Goal: Task Accomplishment & Management: Manage account settings

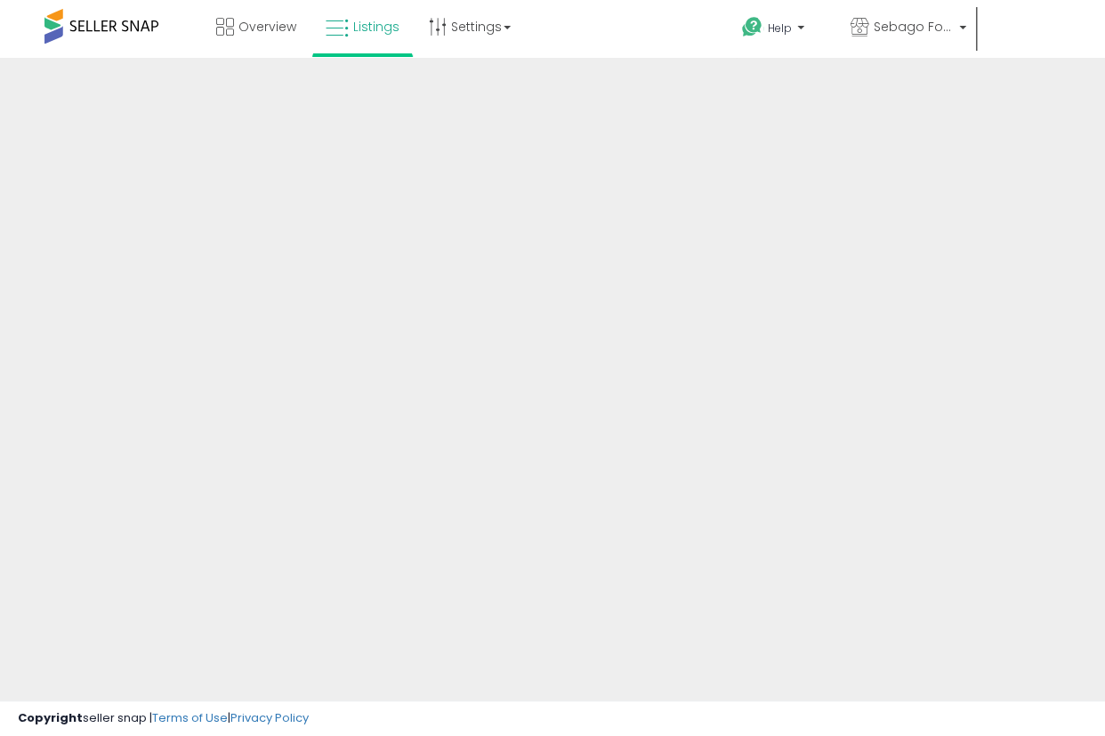
click at [697, 456] on div at bounding box center [552, 427] width 1105 height 739
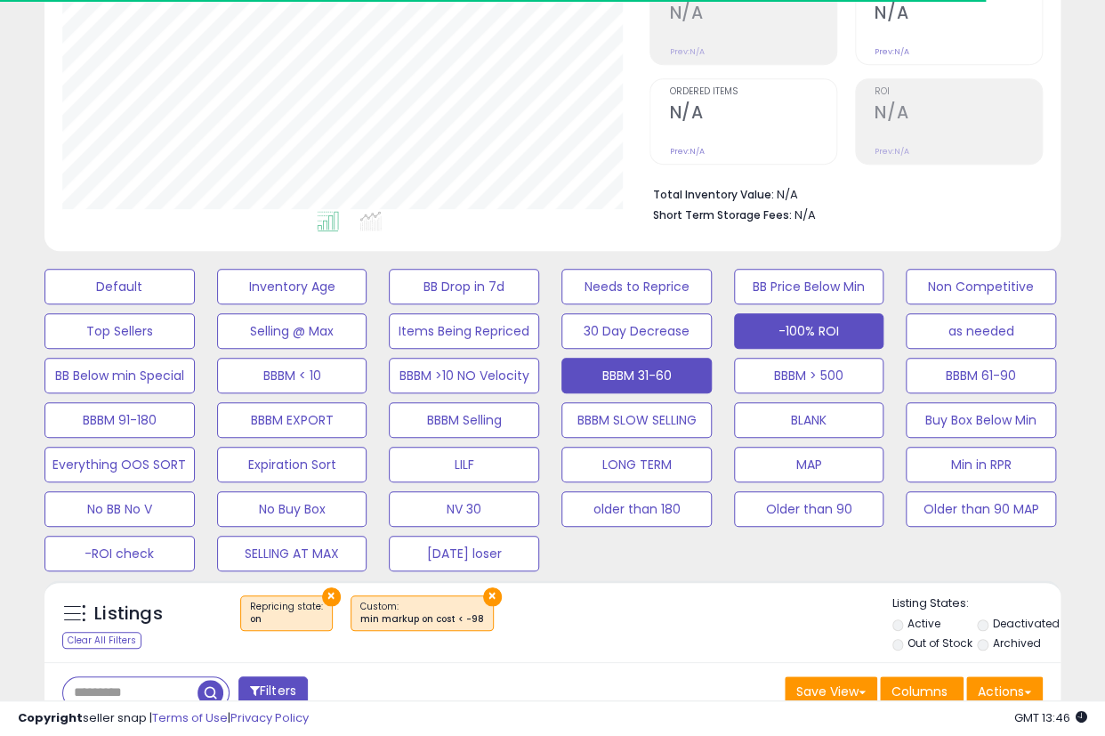
scroll to position [296, 0]
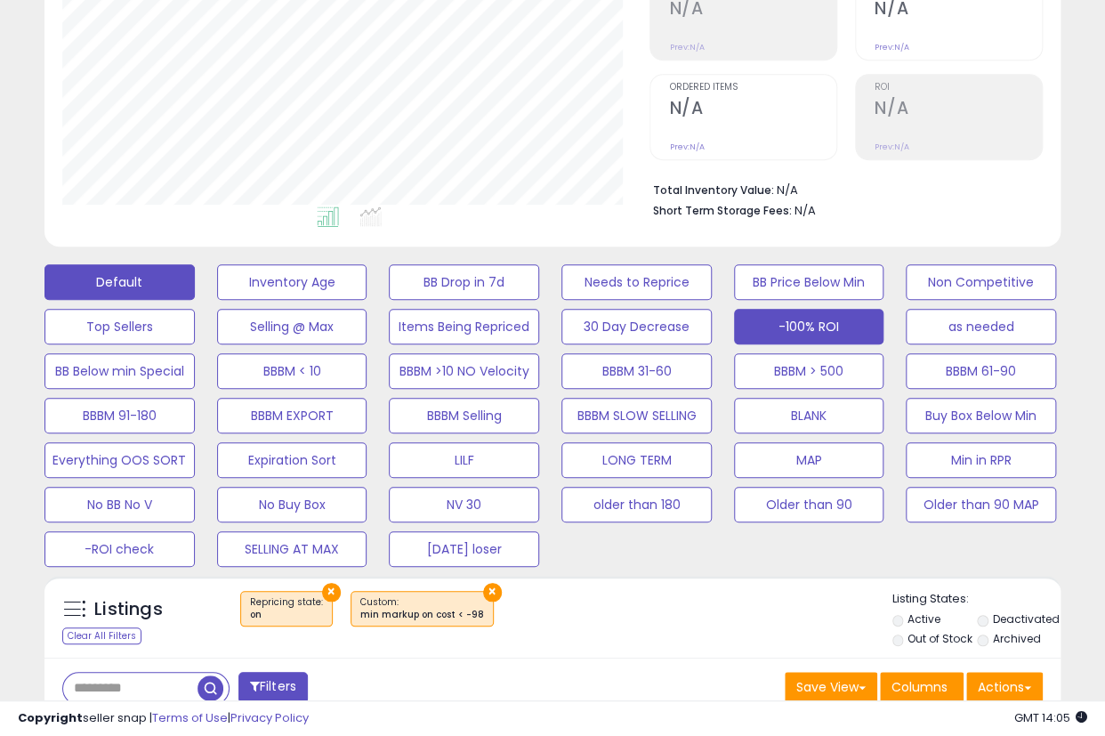
click at [127, 273] on button "Default" at bounding box center [119, 282] width 150 height 36
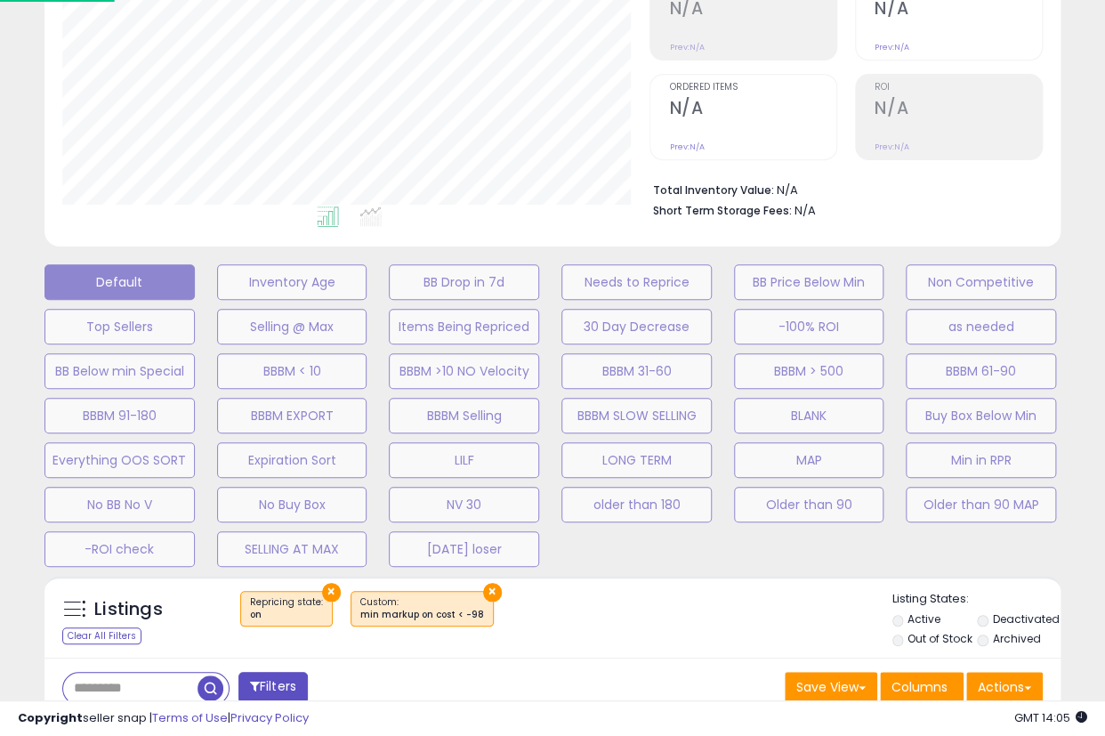
scroll to position [365, 595]
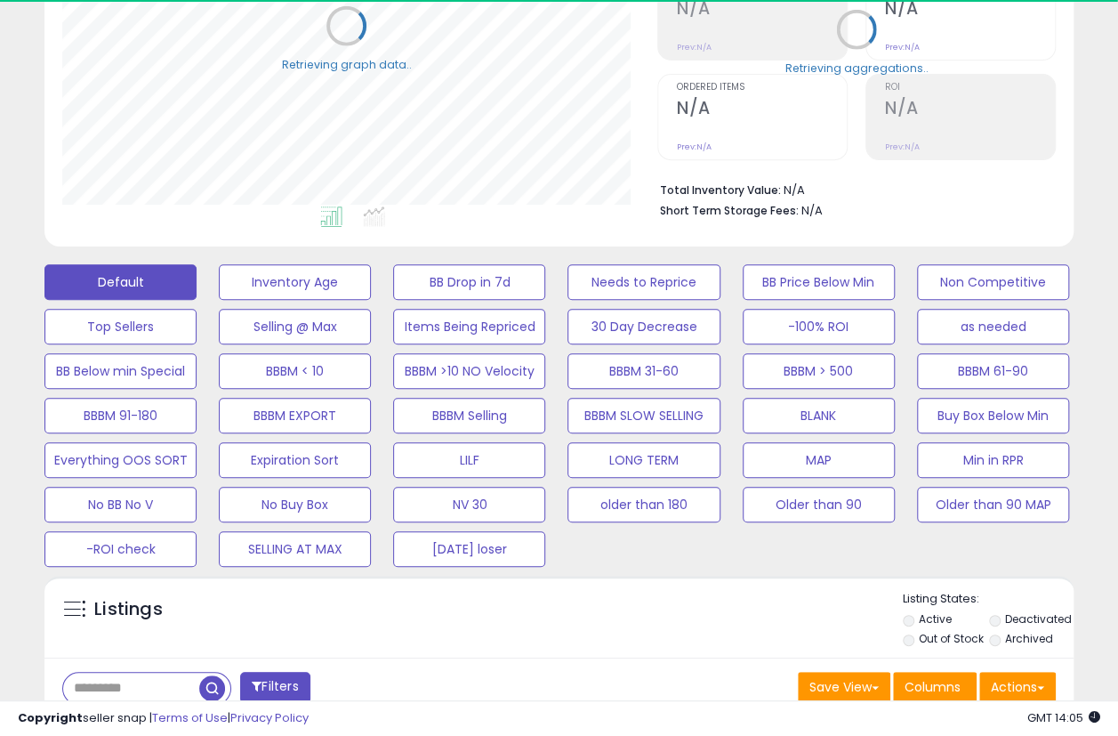
select select "**"
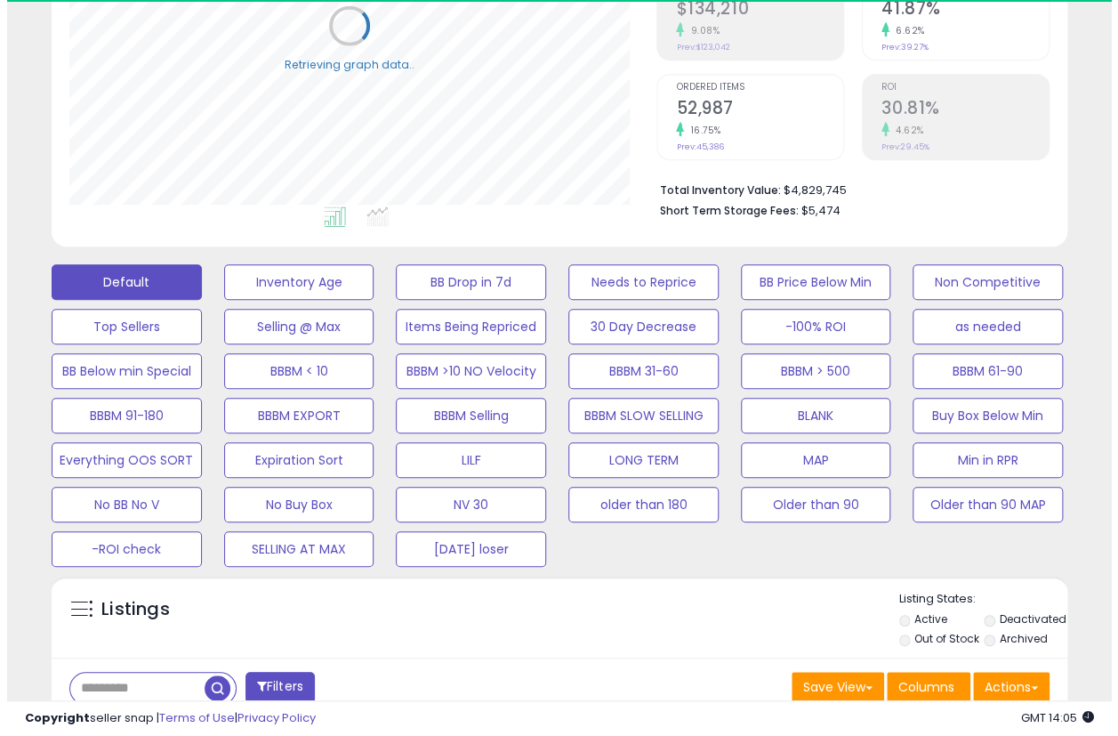
scroll to position [890, 0]
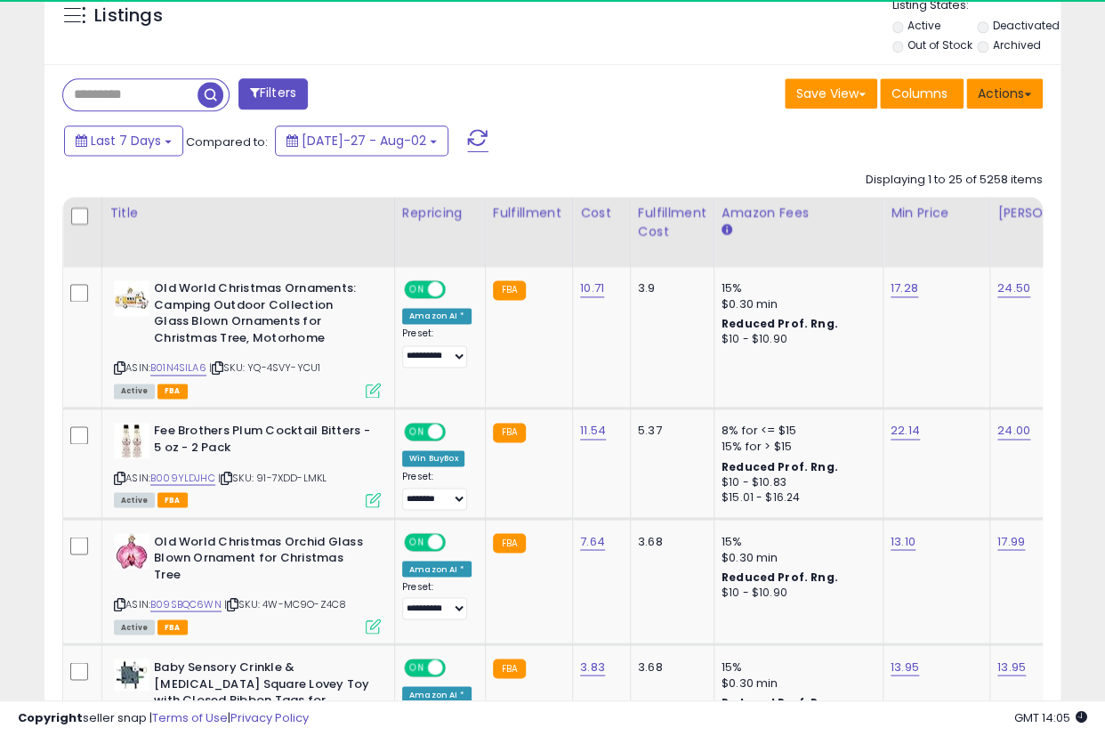
click at [999, 101] on button "Actions" at bounding box center [1004, 93] width 77 height 30
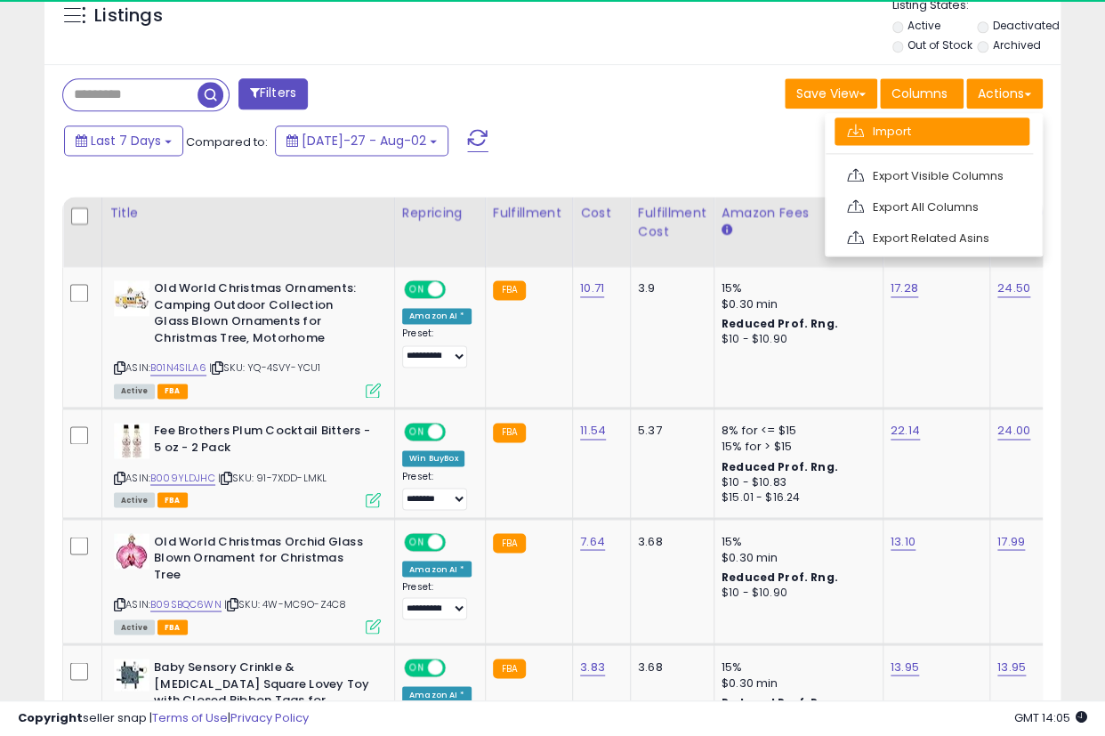
click at [932, 134] on link "Import" at bounding box center [932, 131] width 195 height 28
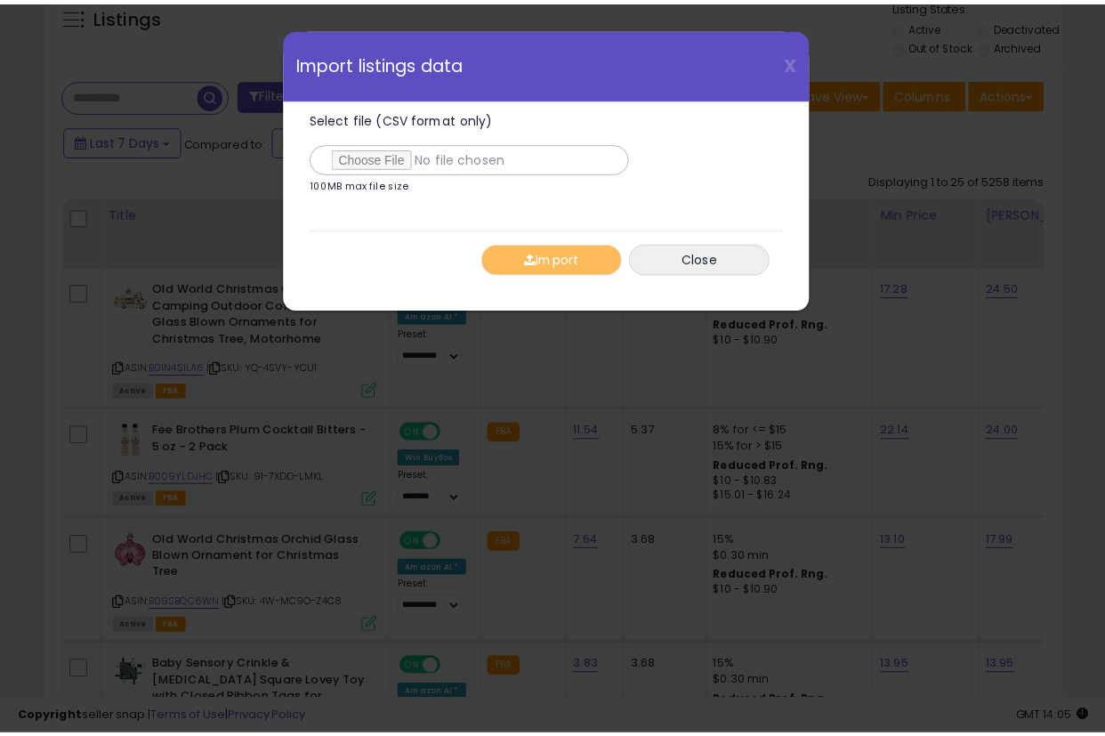
scroll to position [365, 595]
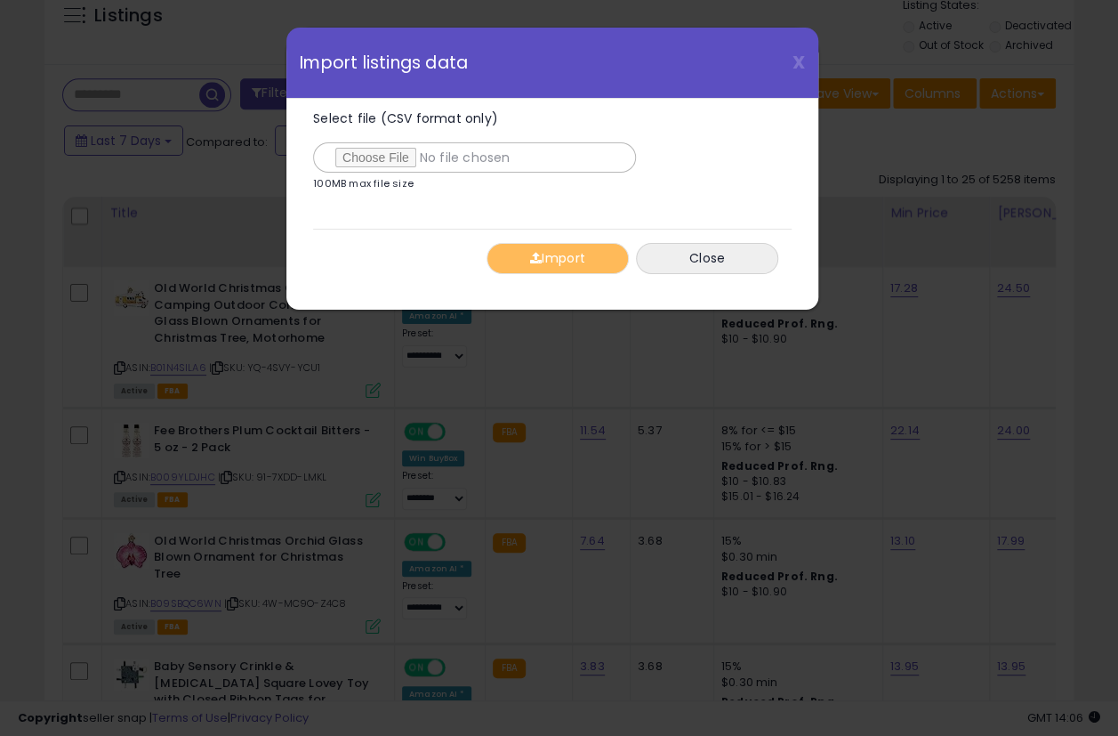
type input "**********"
click at [577, 262] on button "Import" at bounding box center [558, 258] width 142 height 31
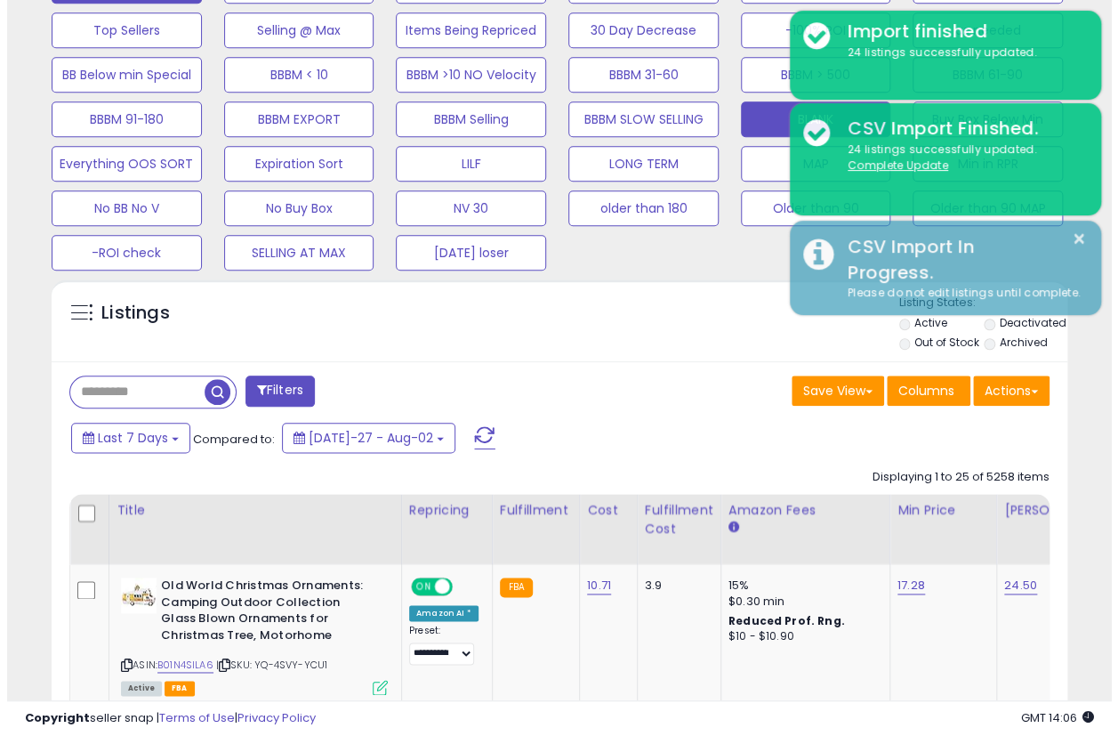
scroll to position [296, 0]
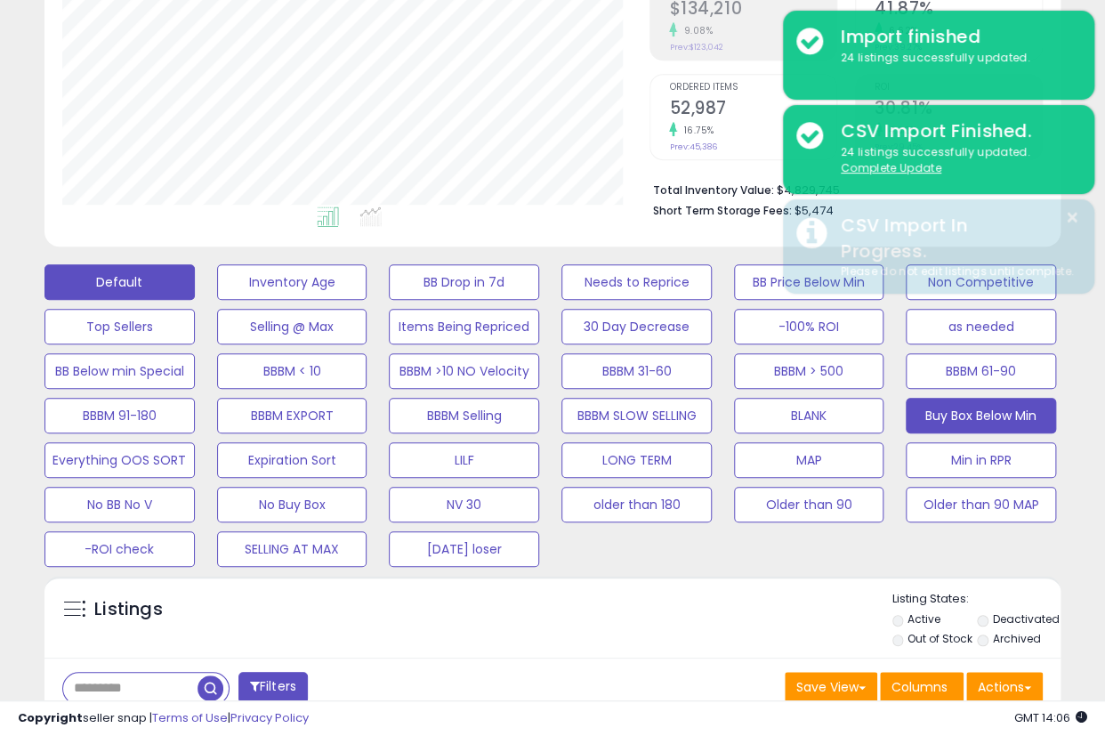
click at [367, 300] on button "Buy Box Below Min" at bounding box center [292, 282] width 150 height 36
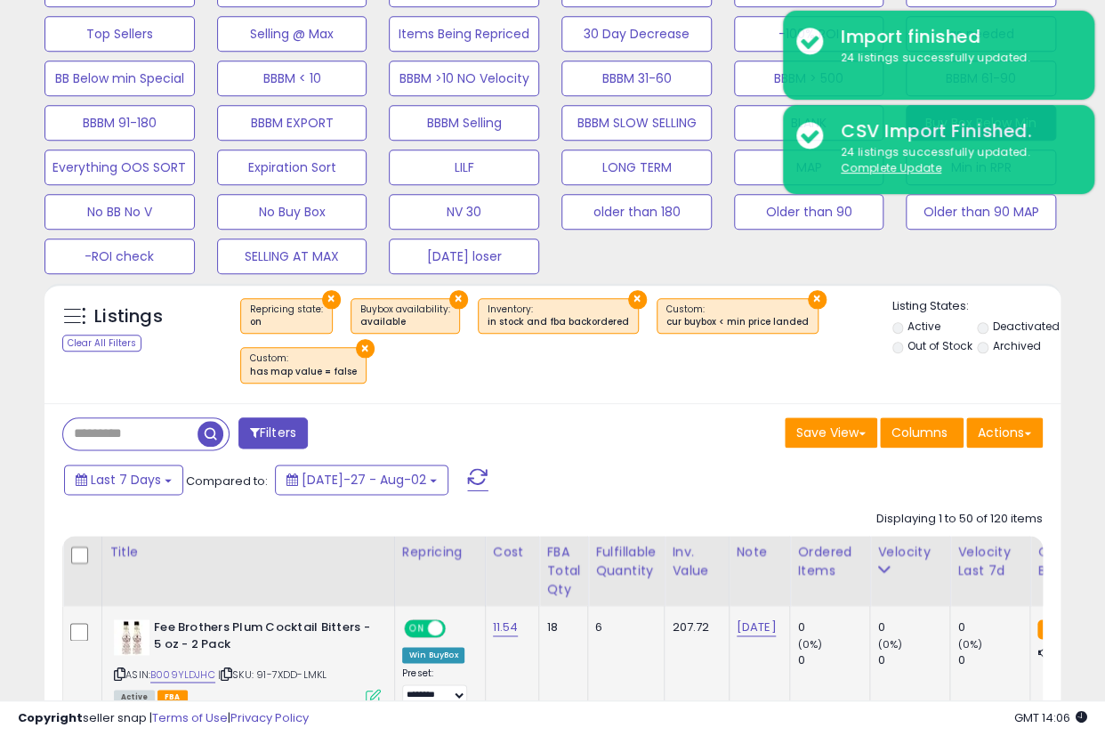
scroll to position [593, 0]
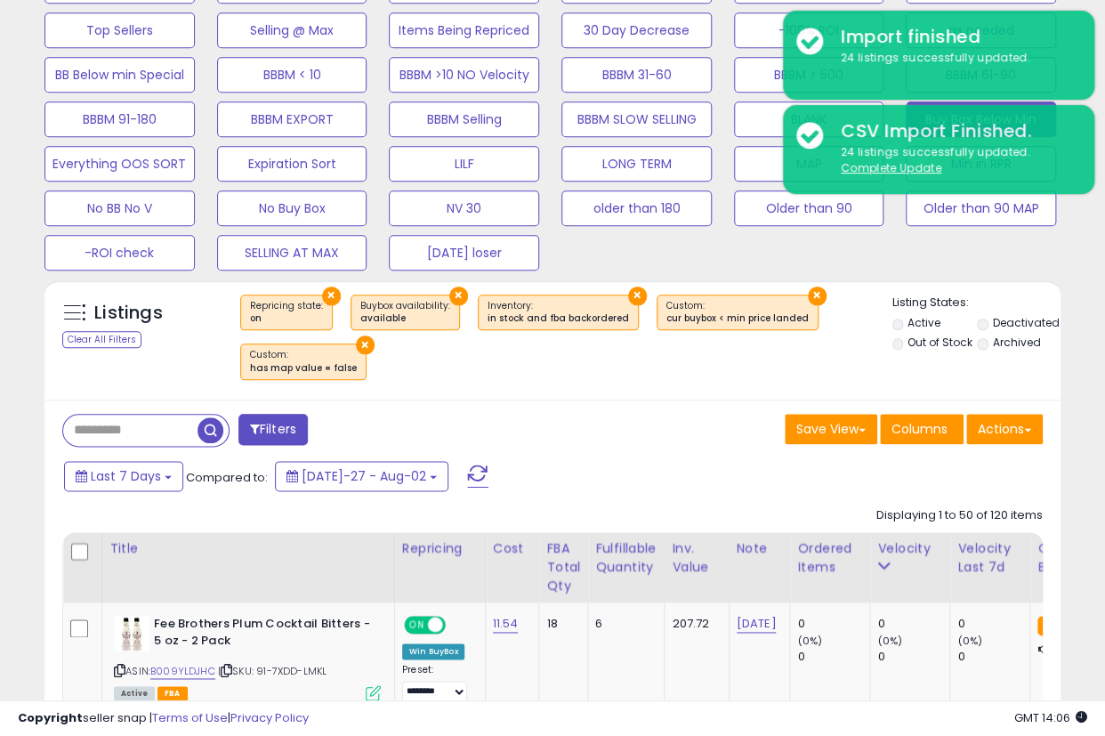
click at [995, 427] on button "Actions" at bounding box center [1004, 429] width 77 height 30
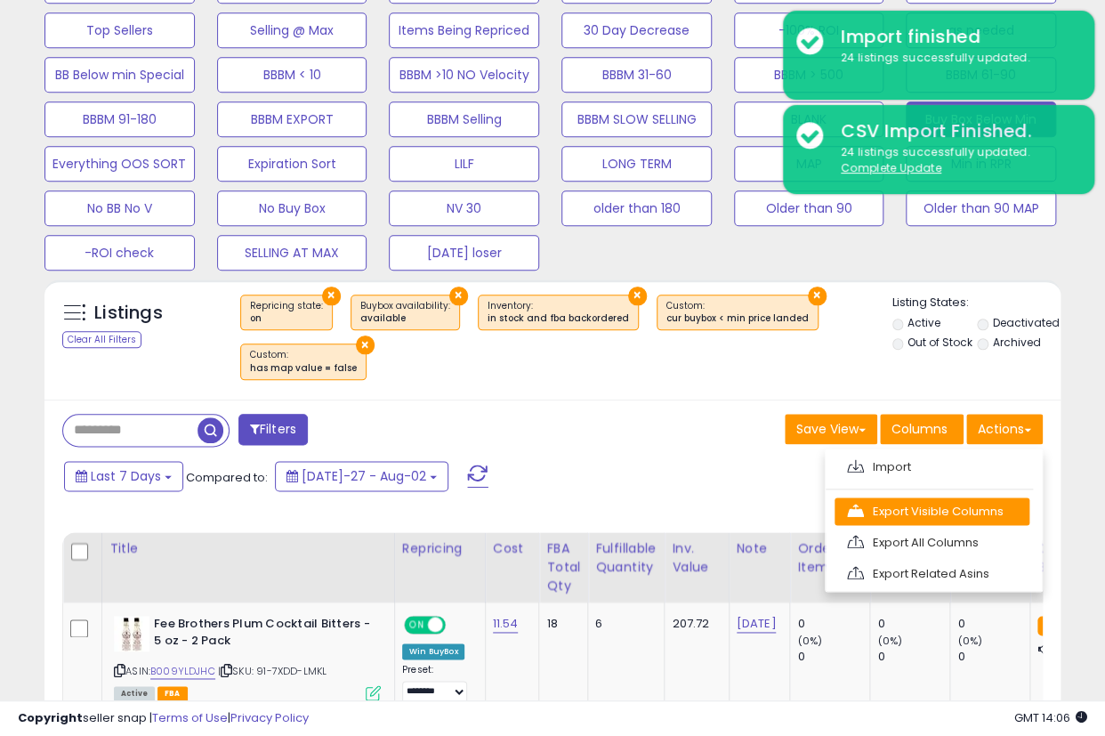
click at [948, 508] on link "Export Visible Columns" at bounding box center [932, 511] width 195 height 28
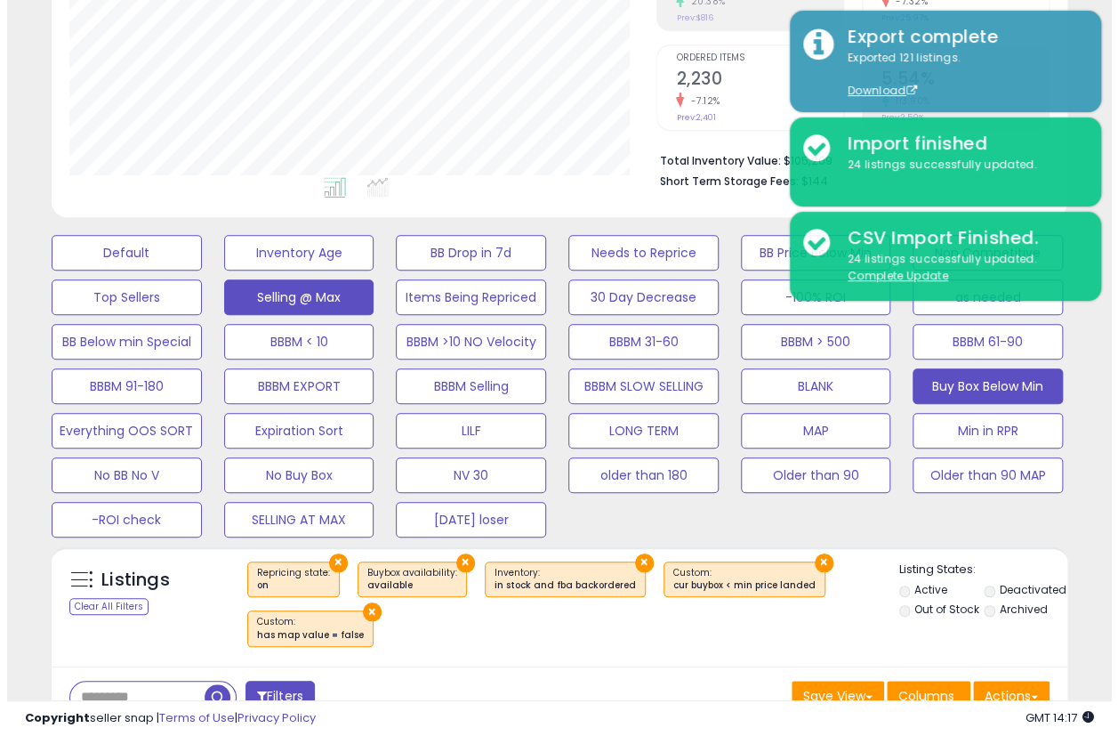
scroll to position [296, 0]
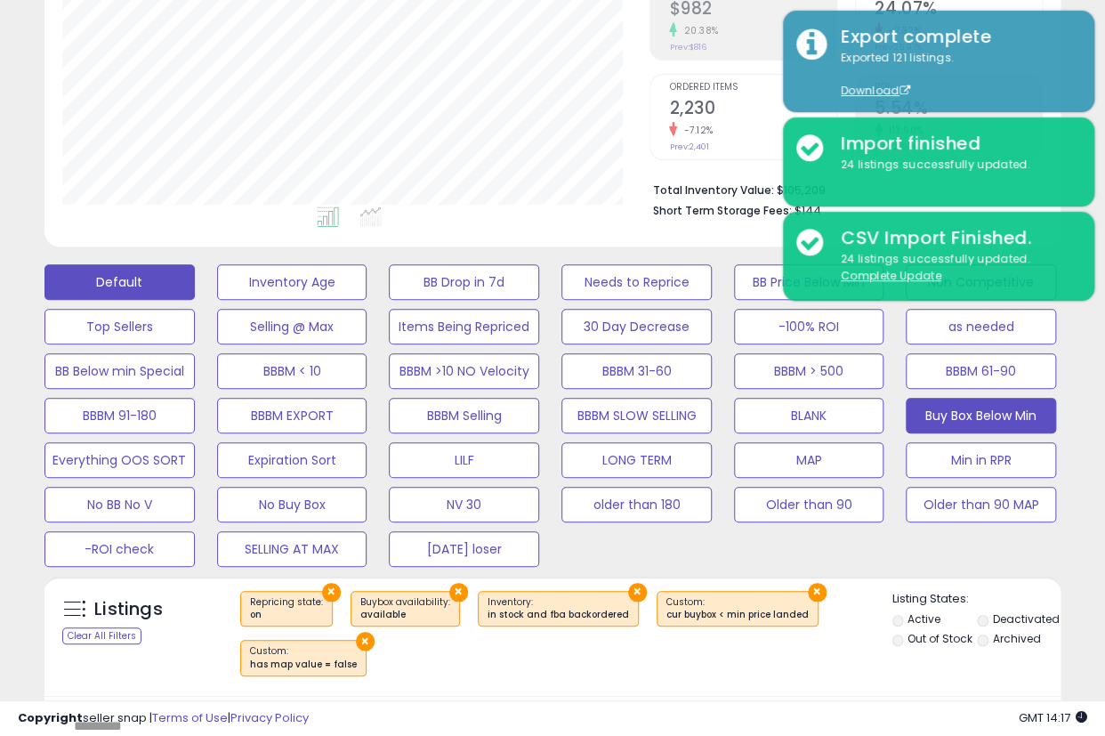
click at [143, 280] on button "Default" at bounding box center [119, 282] width 150 height 36
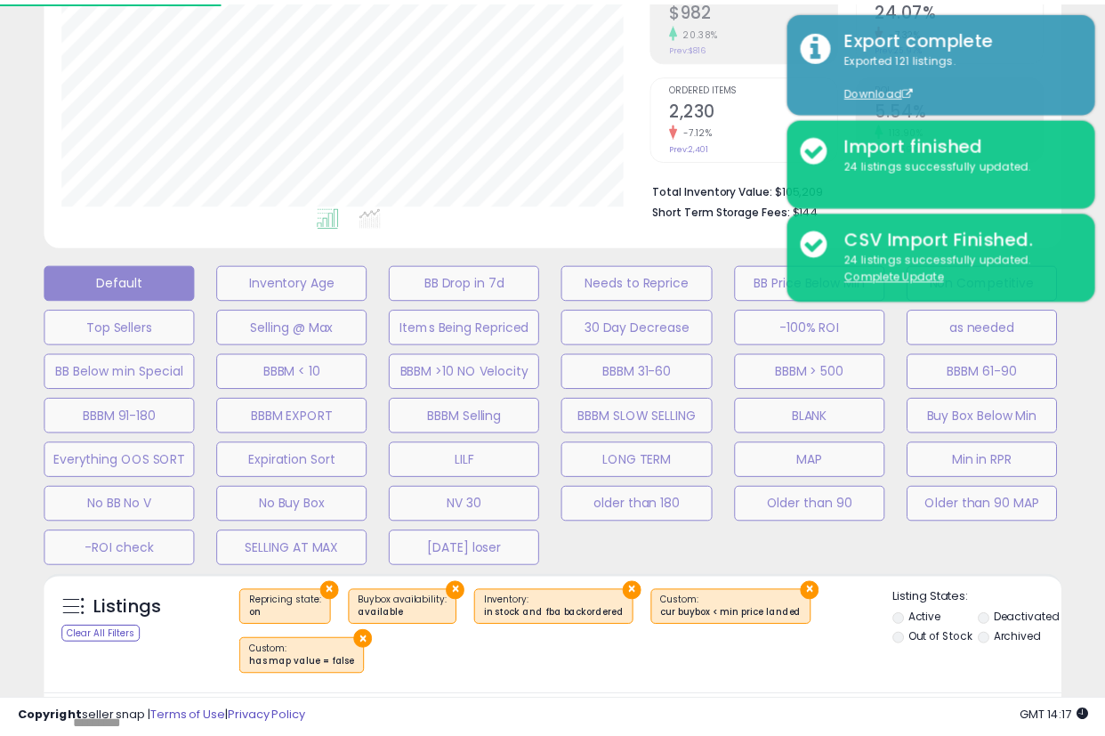
scroll to position [365, 595]
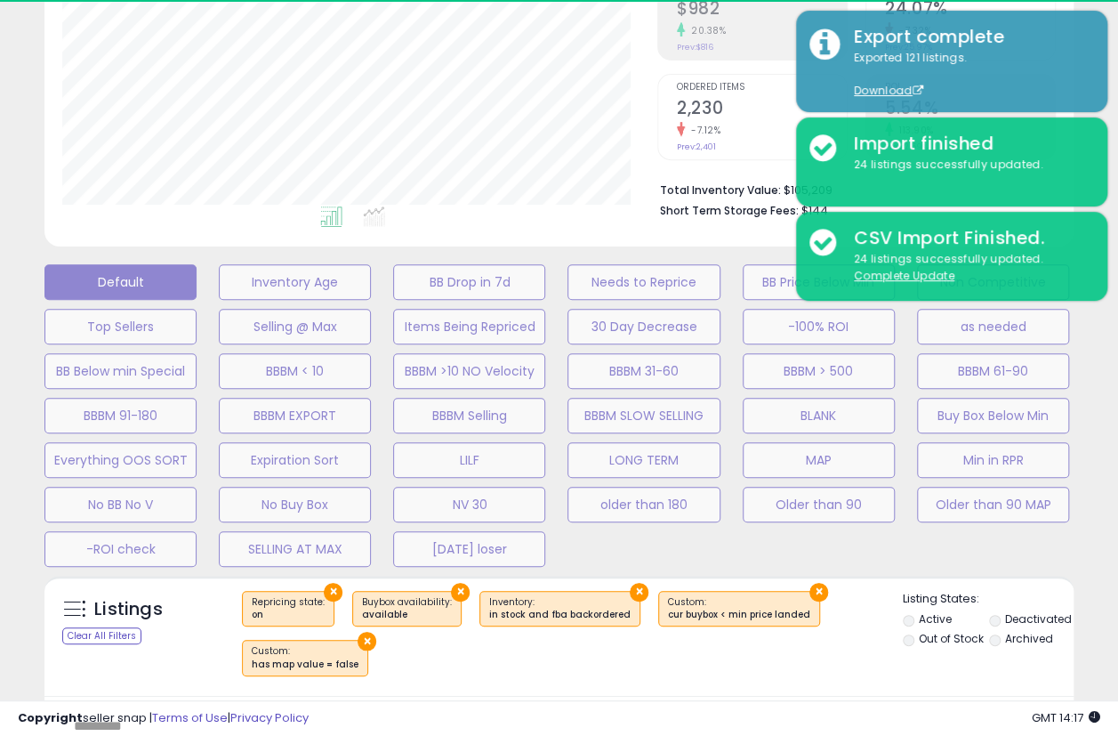
select select "**"
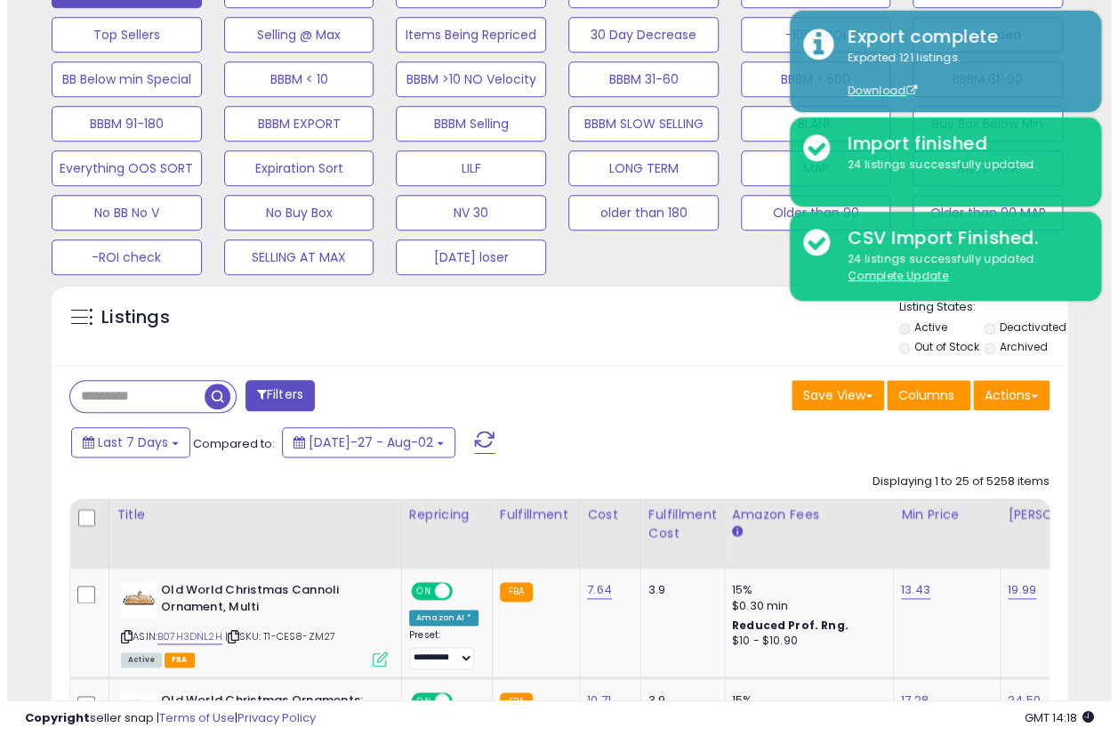
scroll to position [593, 0]
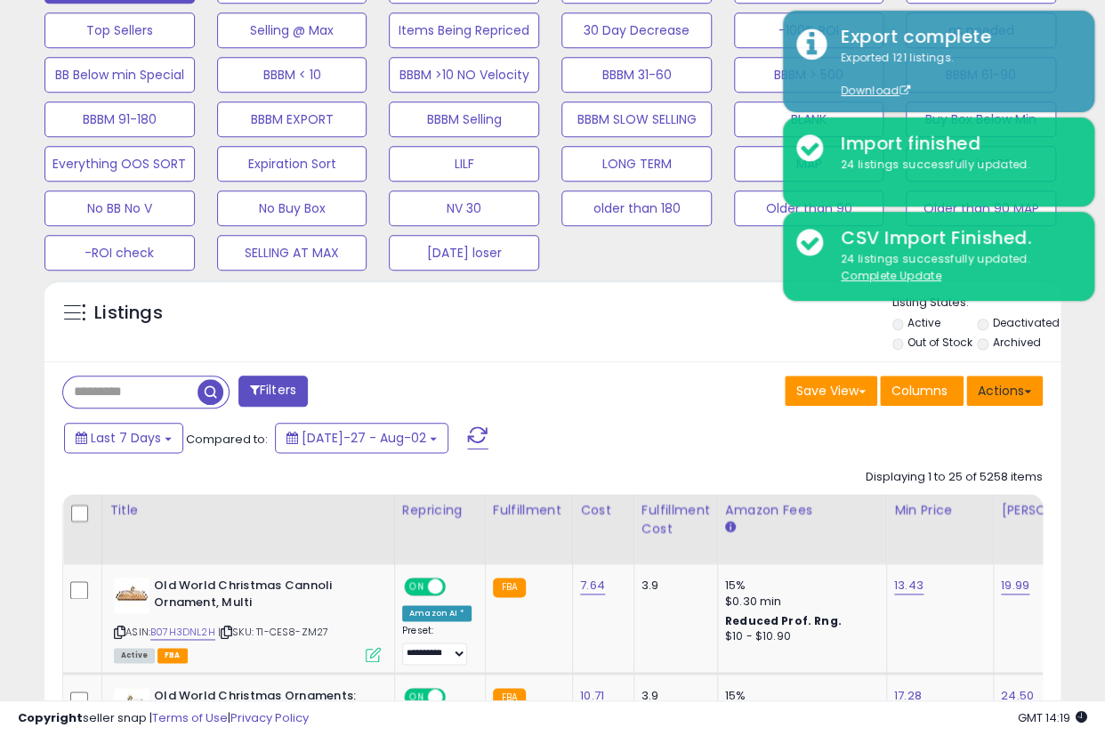
click at [1003, 391] on button "Actions" at bounding box center [1004, 390] width 77 height 30
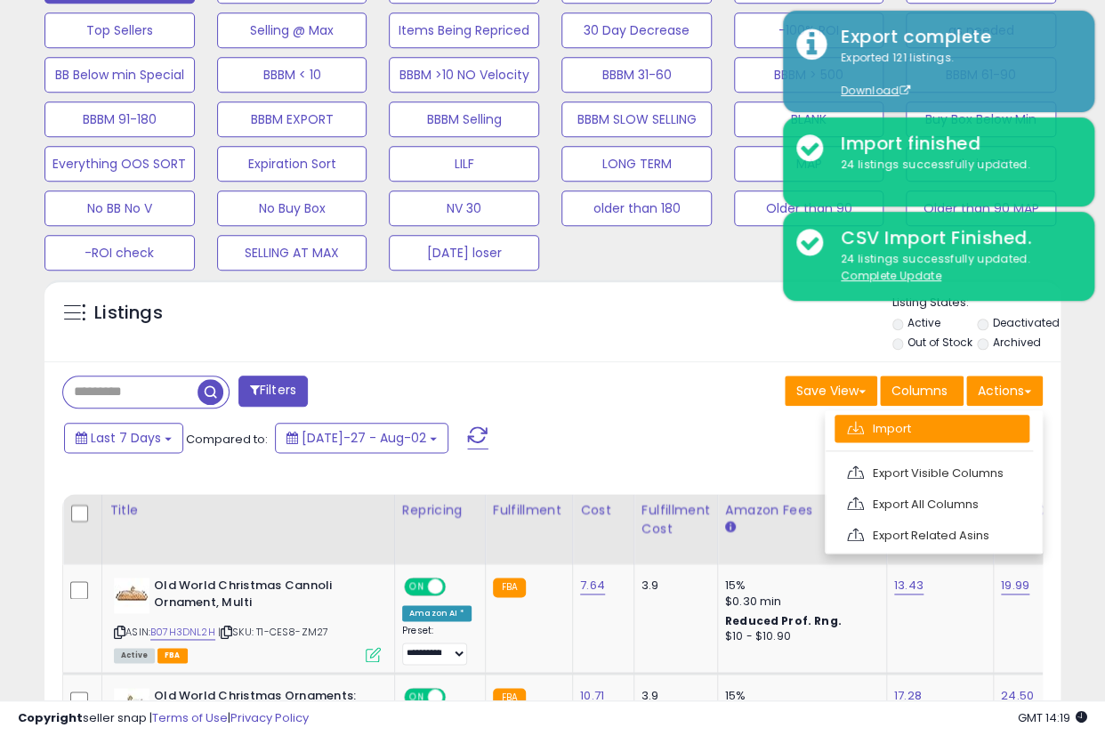
click at [972, 420] on link "Import" at bounding box center [932, 429] width 195 height 28
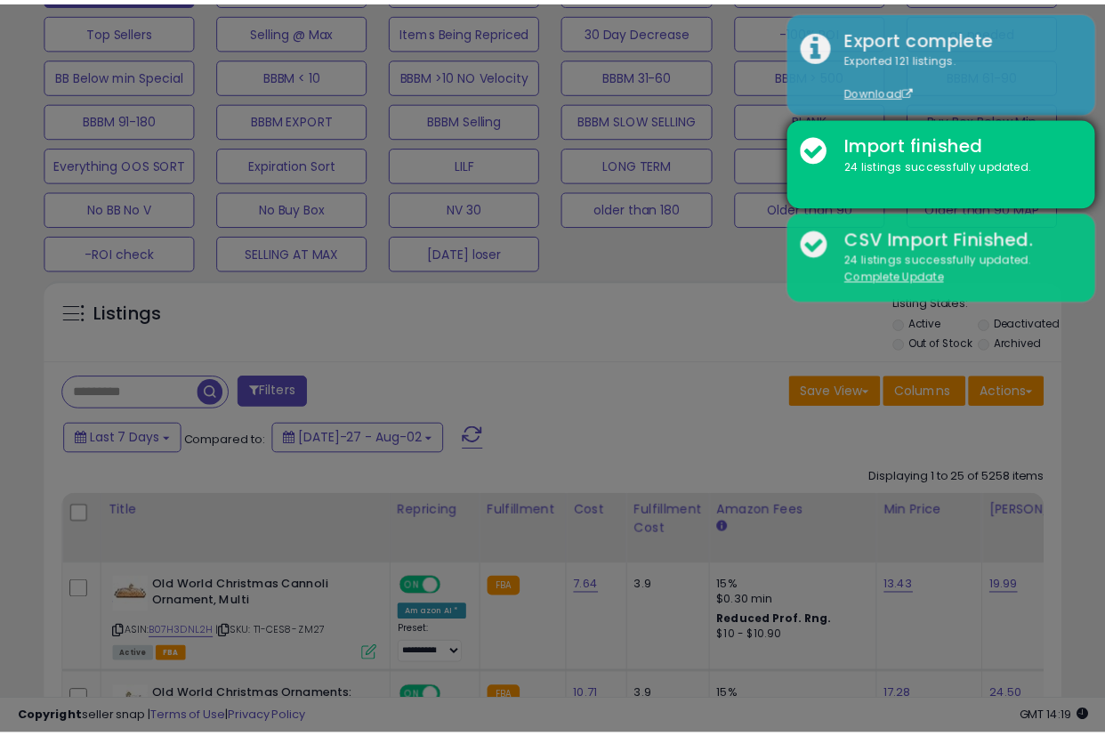
scroll to position [365, 595]
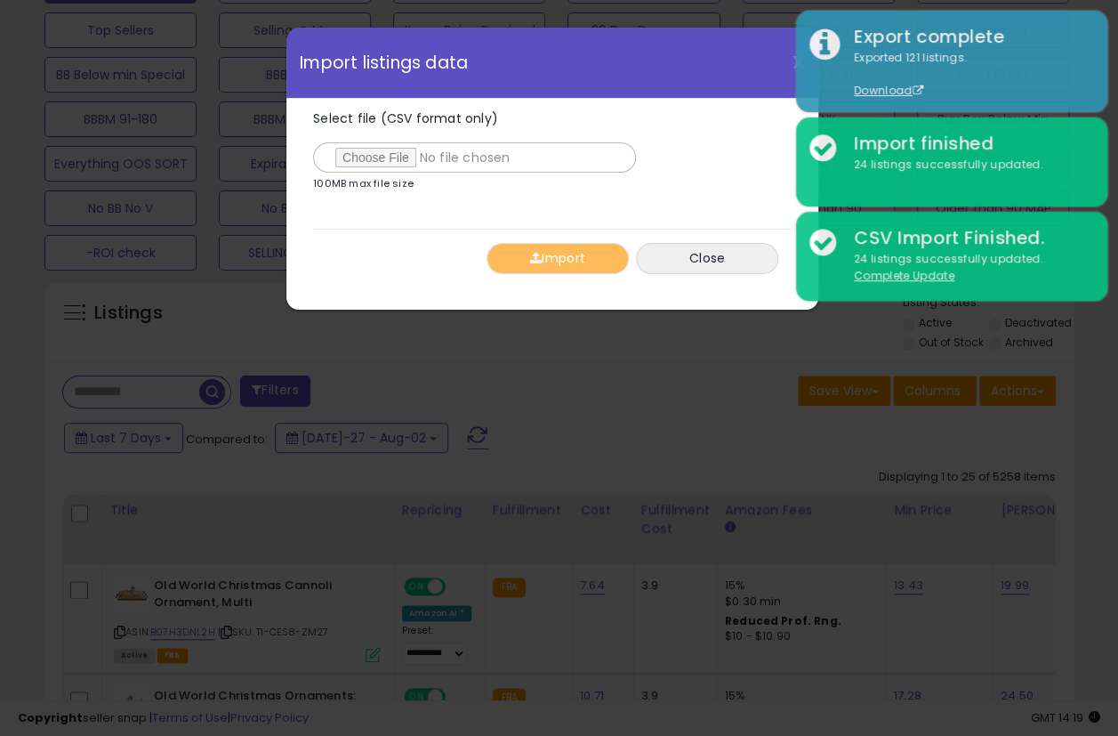
type input "**********"
click at [514, 249] on button "Import" at bounding box center [558, 258] width 142 height 31
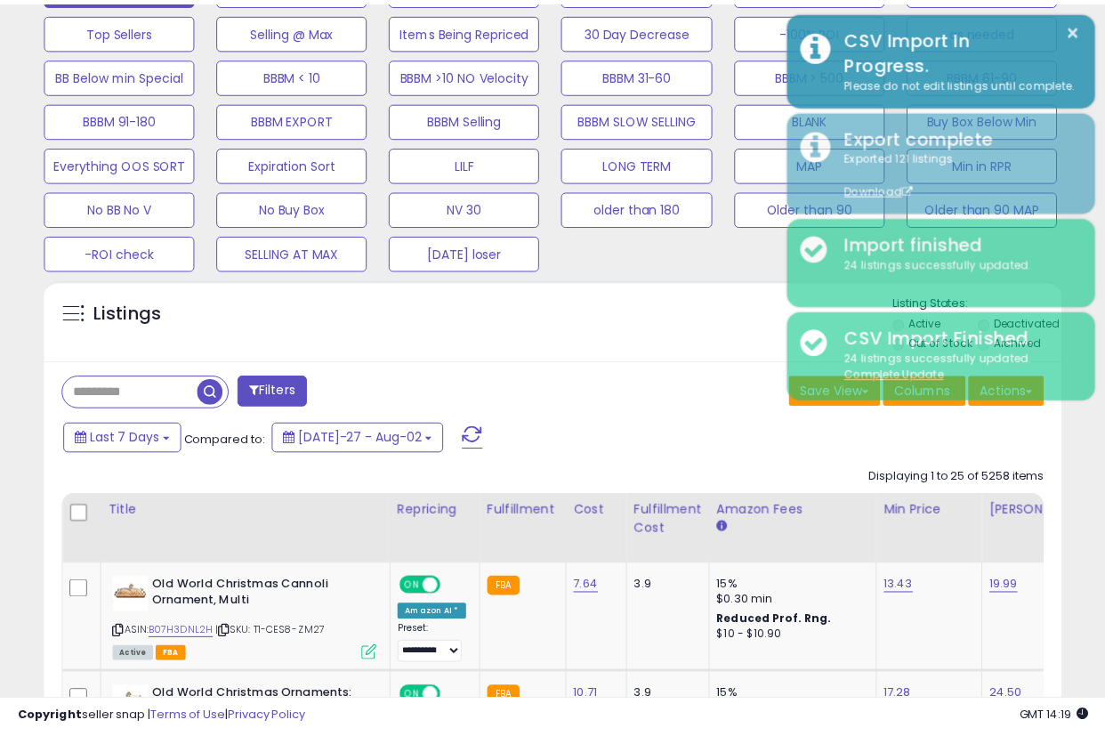
scroll to position [889398, 889174]
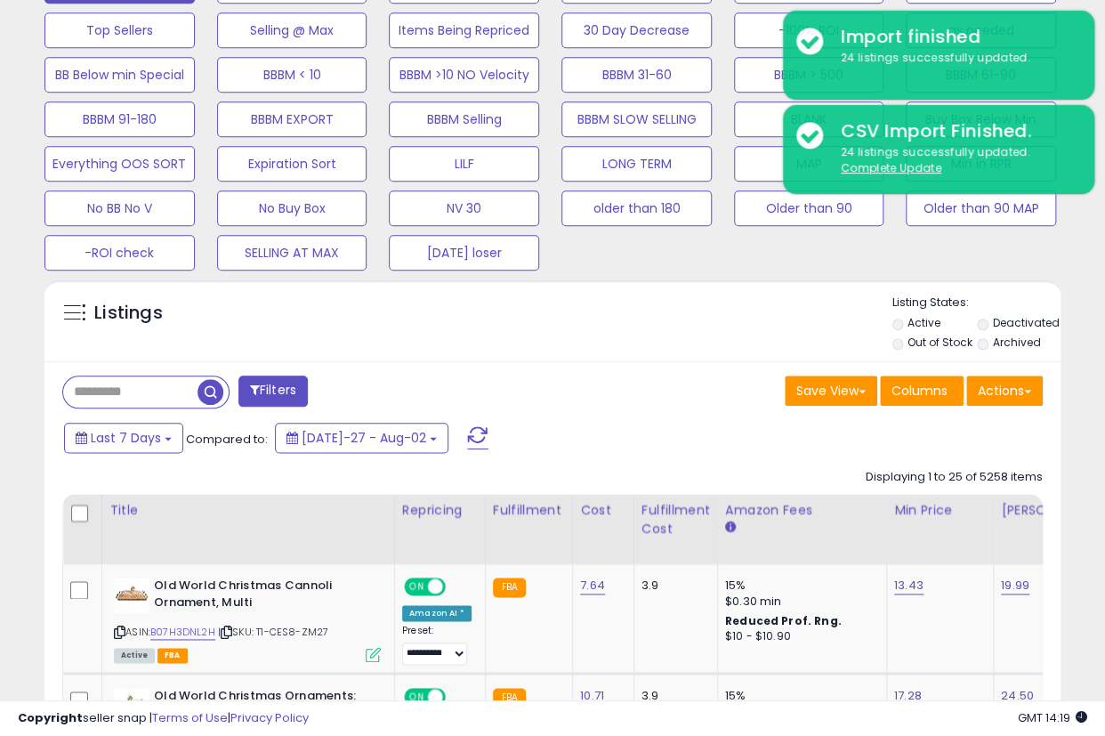
click at [972, 426] on div "Last 7 Days Compared to: [DATE]-27 - Aug-02" at bounding box center [549, 440] width 1007 height 40
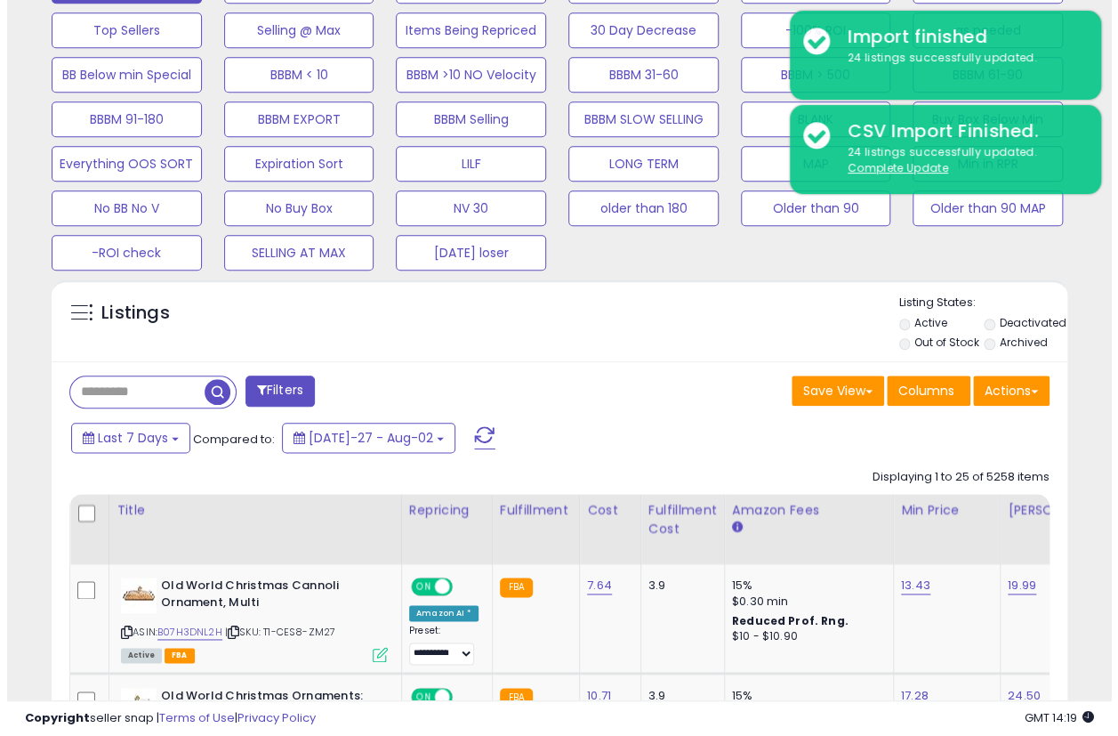
scroll to position [296, 0]
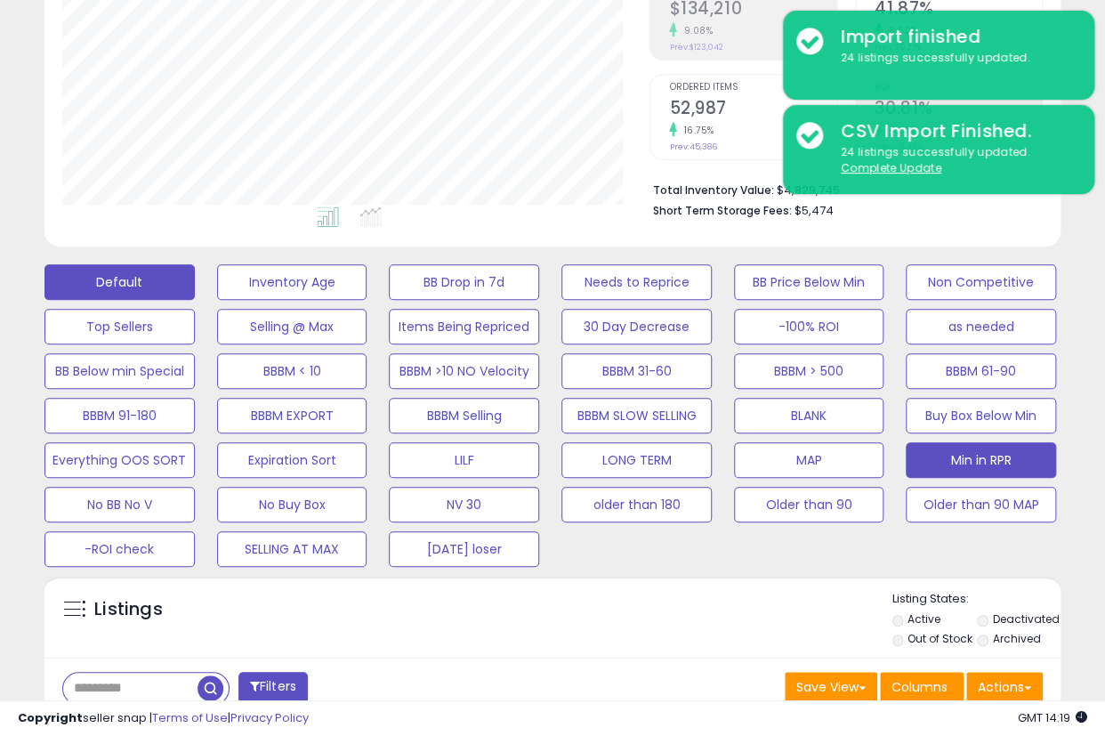
click at [367, 300] on button "Min in RPR" at bounding box center [292, 282] width 150 height 36
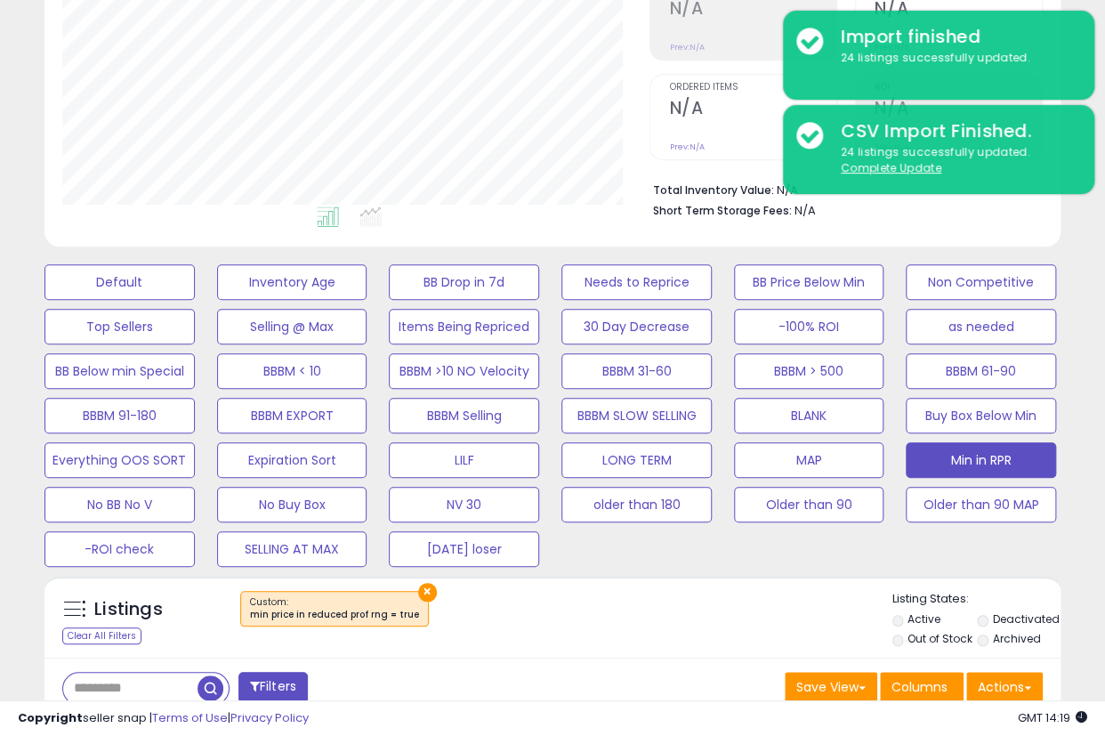
scroll to position [365, 587]
click at [45, 601] on div "Listings Clear All Filters × Listing States:" at bounding box center [552, 621] width 1016 height 61
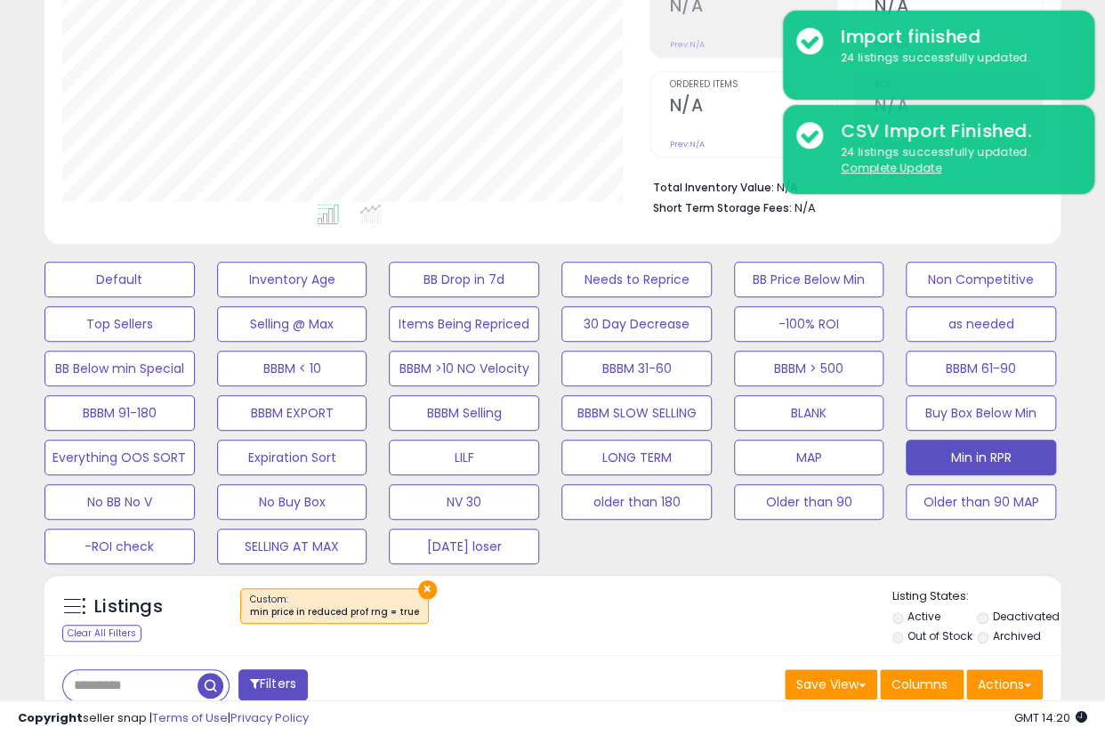
scroll to position [294, 0]
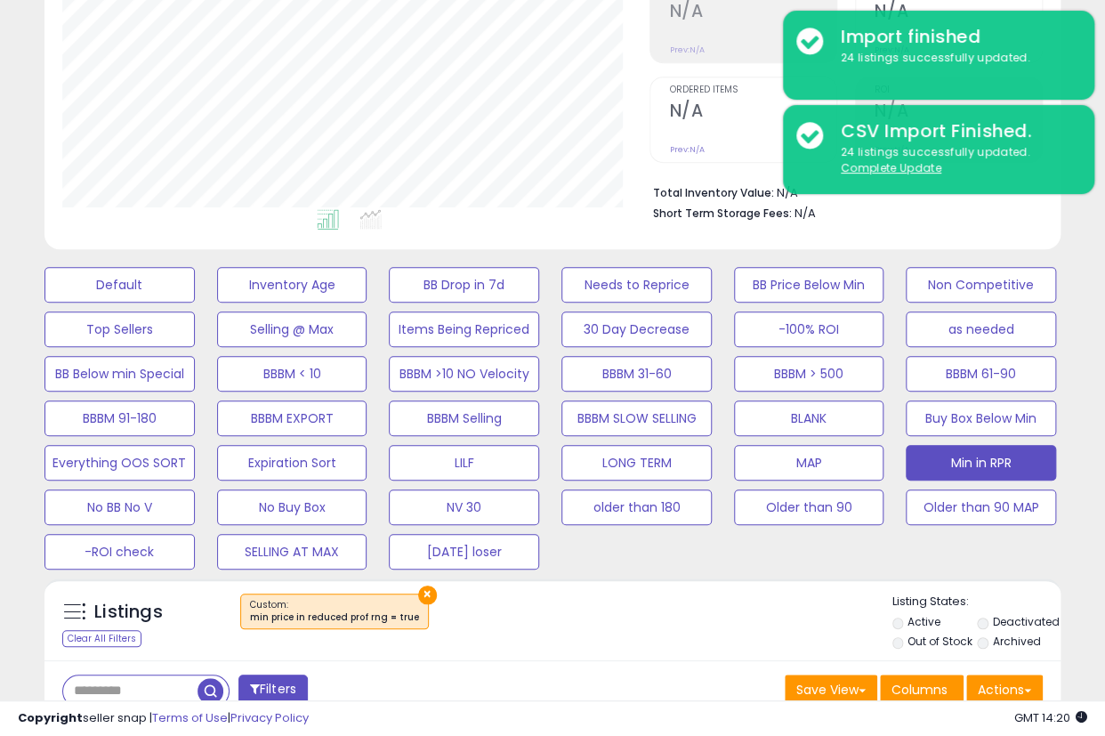
click at [713, 624] on div "×" at bounding box center [555, 618] width 674 height 50
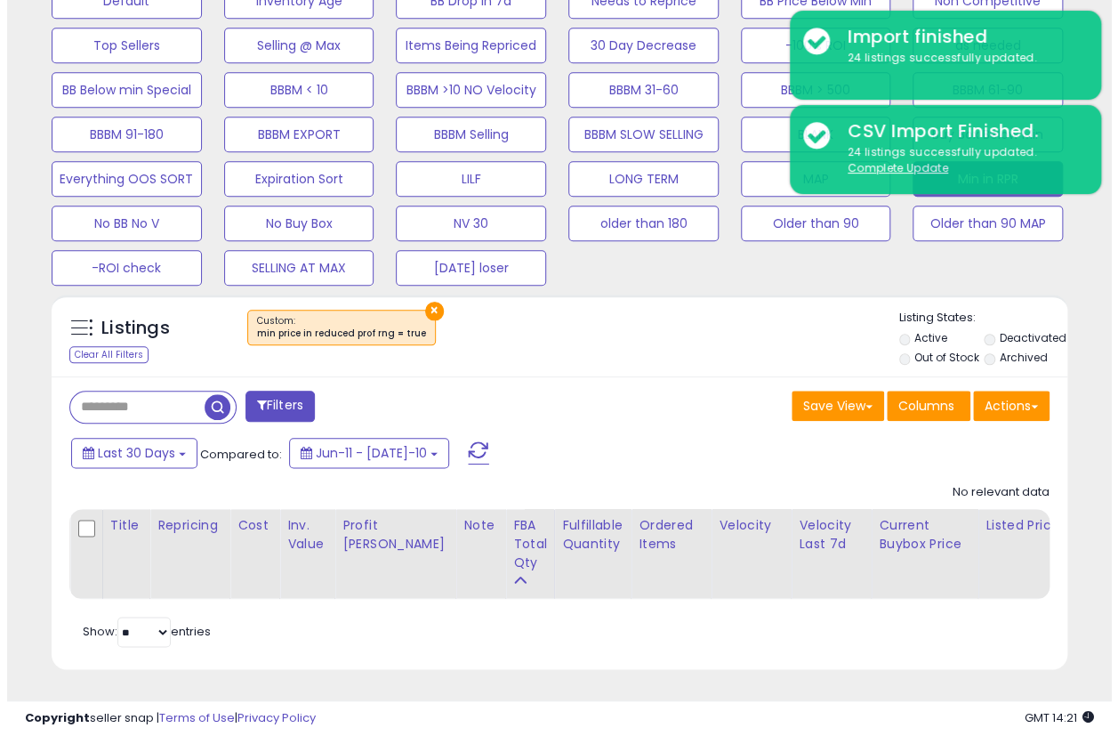
scroll to position [0, 0]
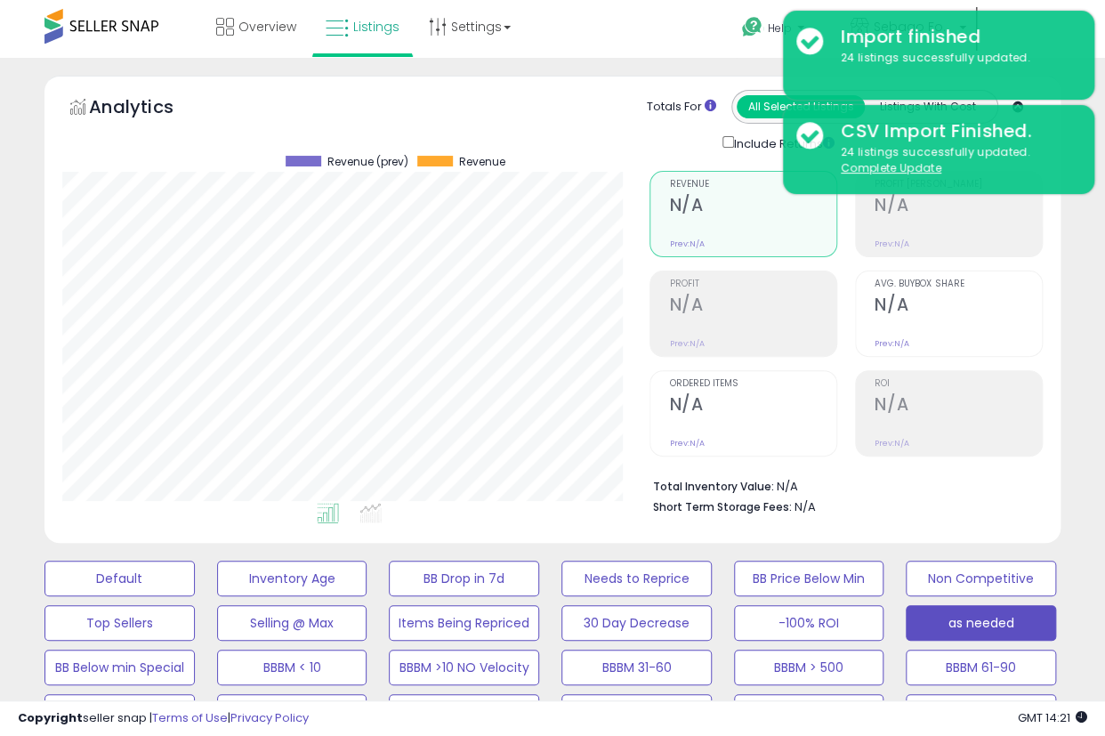
click at [195, 596] on button "as needed" at bounding box center [119, 579] width 150 height 36
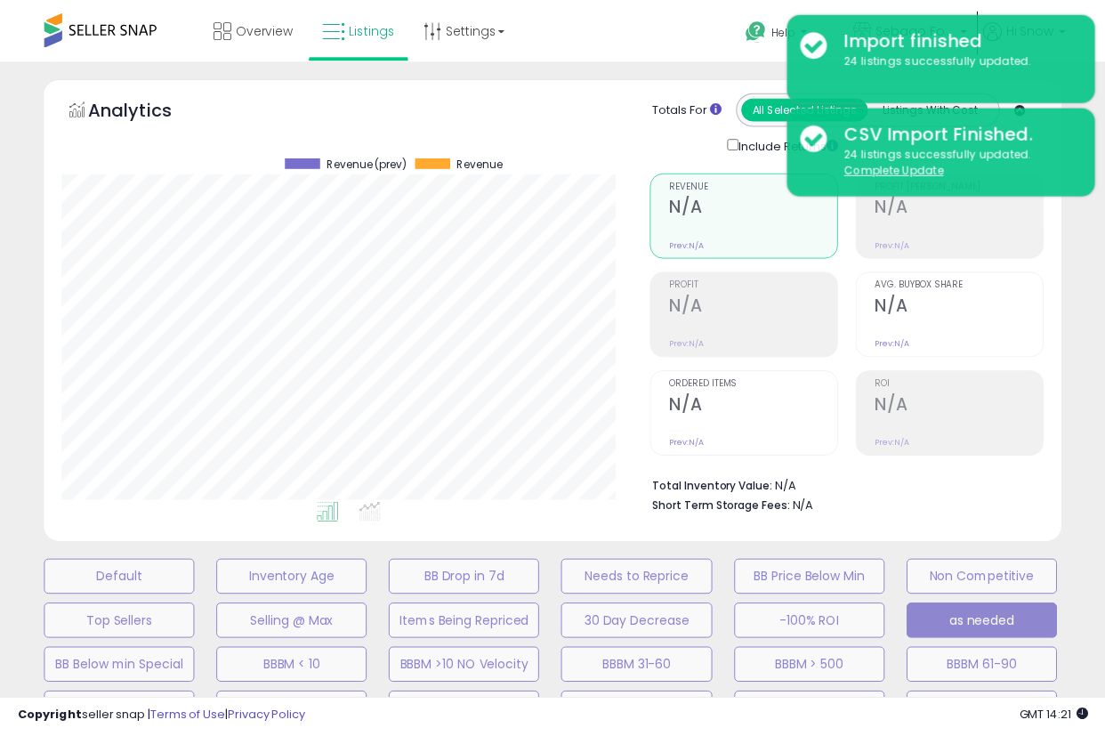
scroll to position [365, 595]
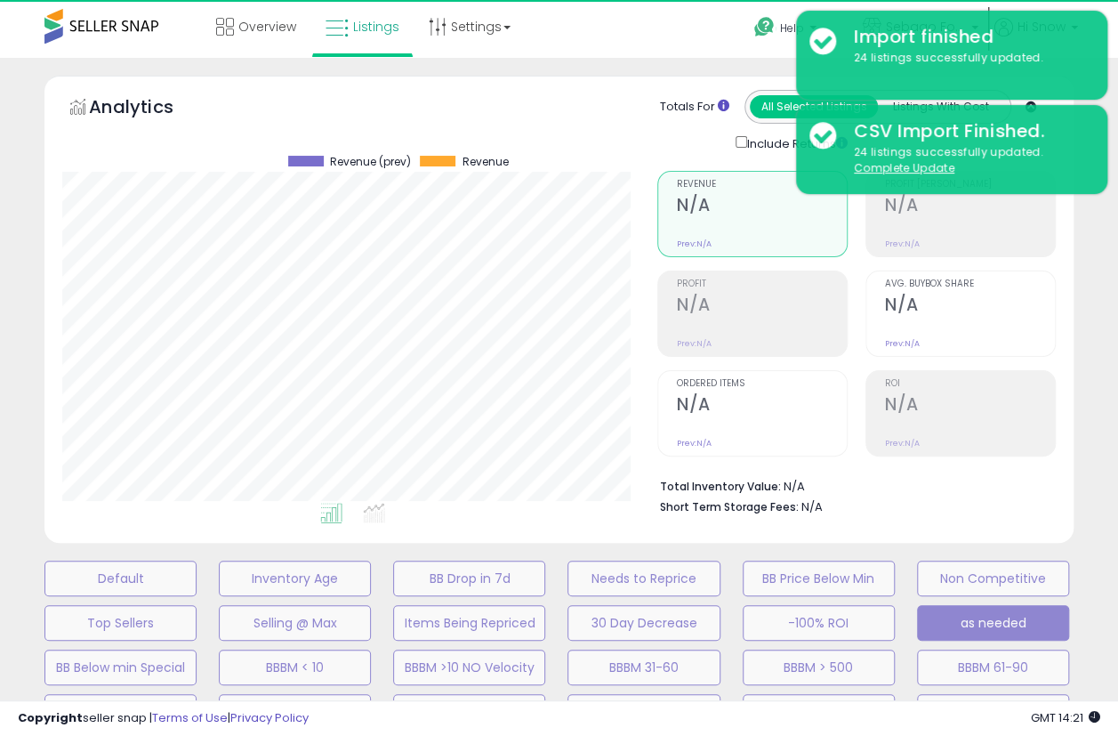
click at [882, 544] on div "Analytics Totals For All Selected Listings Listings With Cost Include Returns" at bounding box center [559, 314] width 1056 height 476
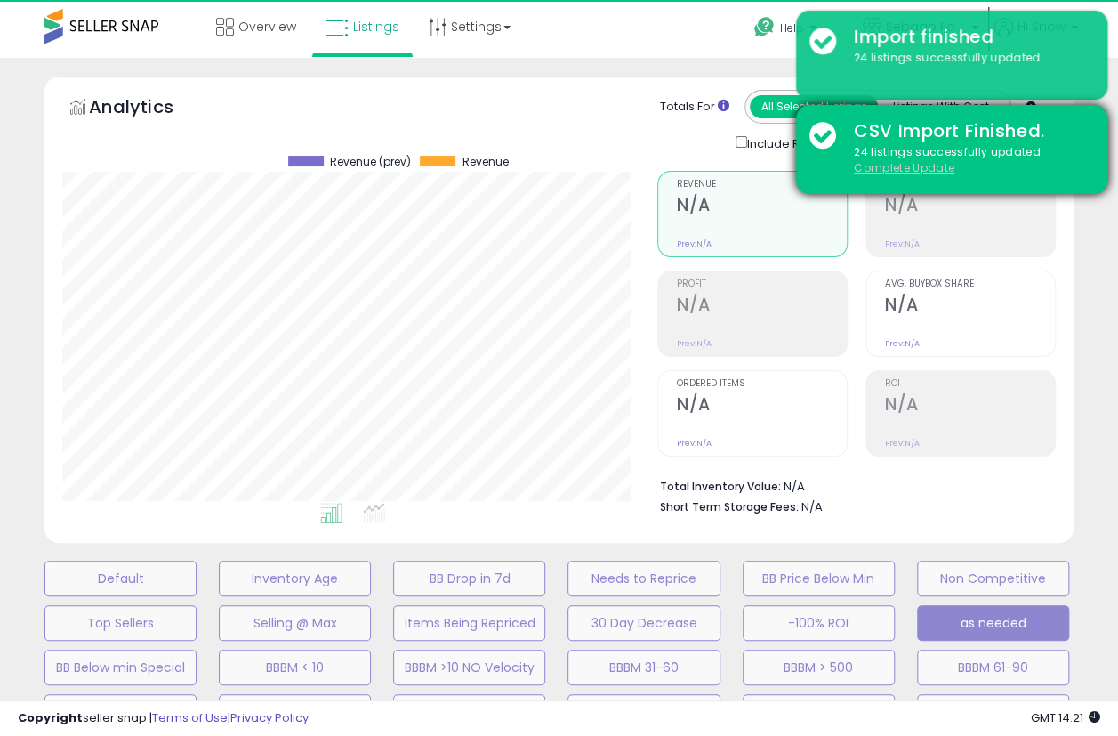
click at [931, 168] on u "Complete Update" at bounding box center [904, 167] width 101 height 15
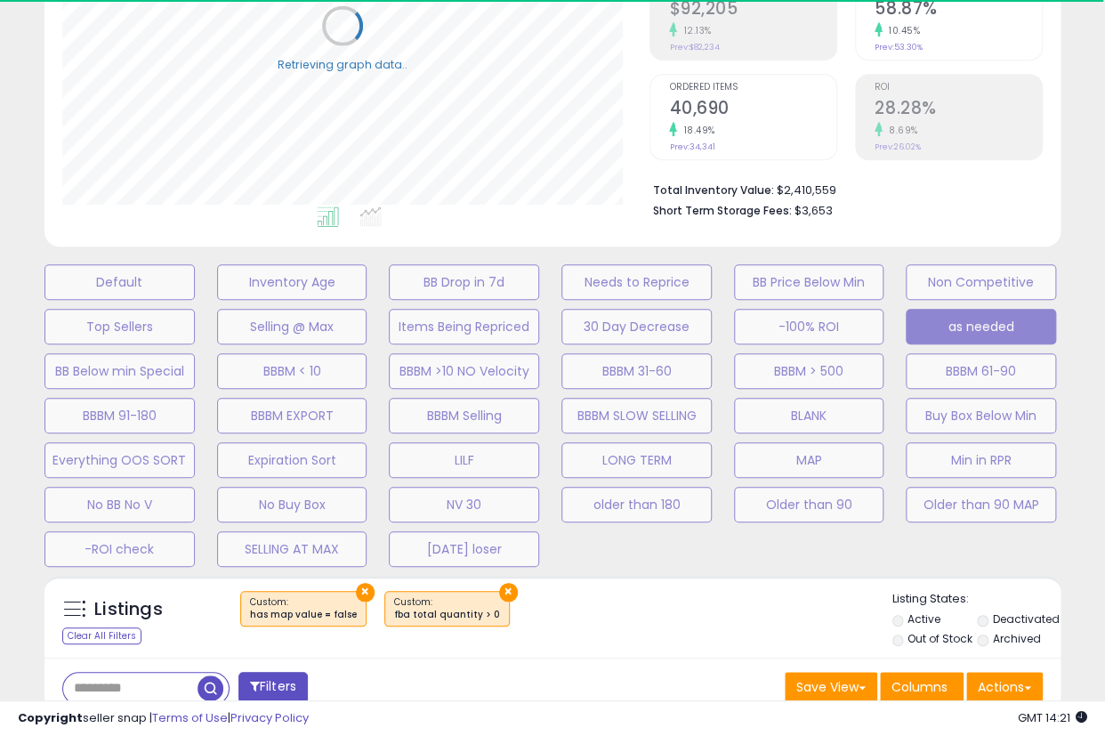
scroll to position [593, 0]
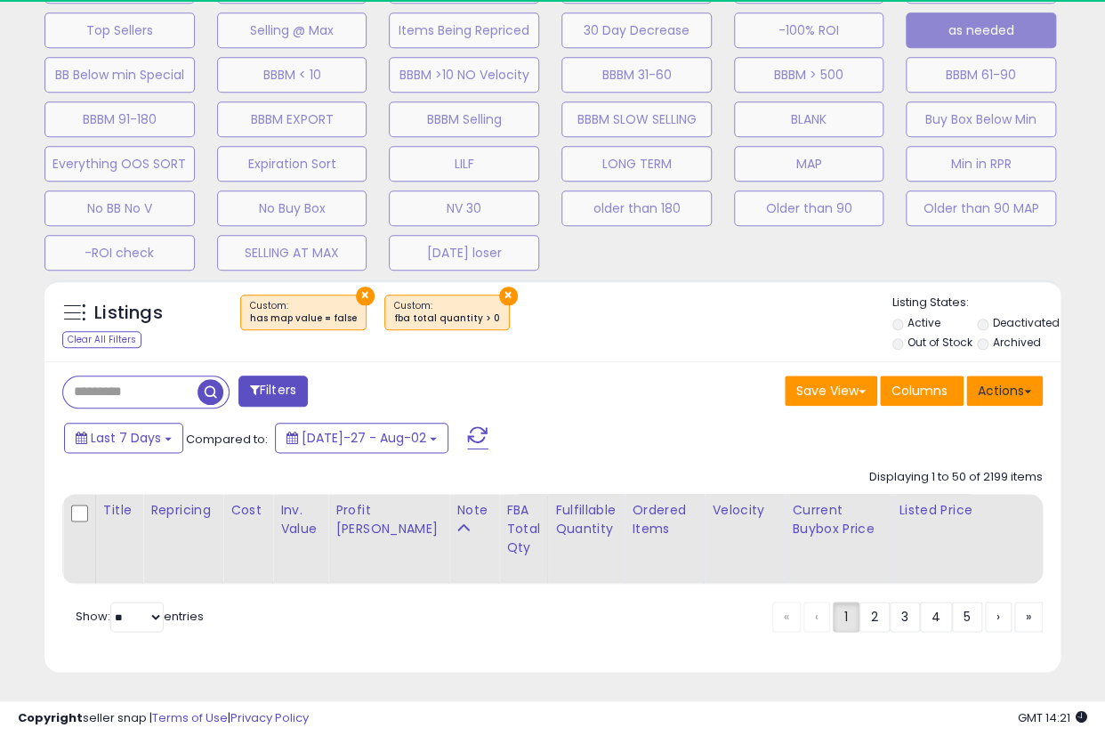
click at [985, 384] on button "Actions" at bounding box center [1004, 390] width 77 height 30
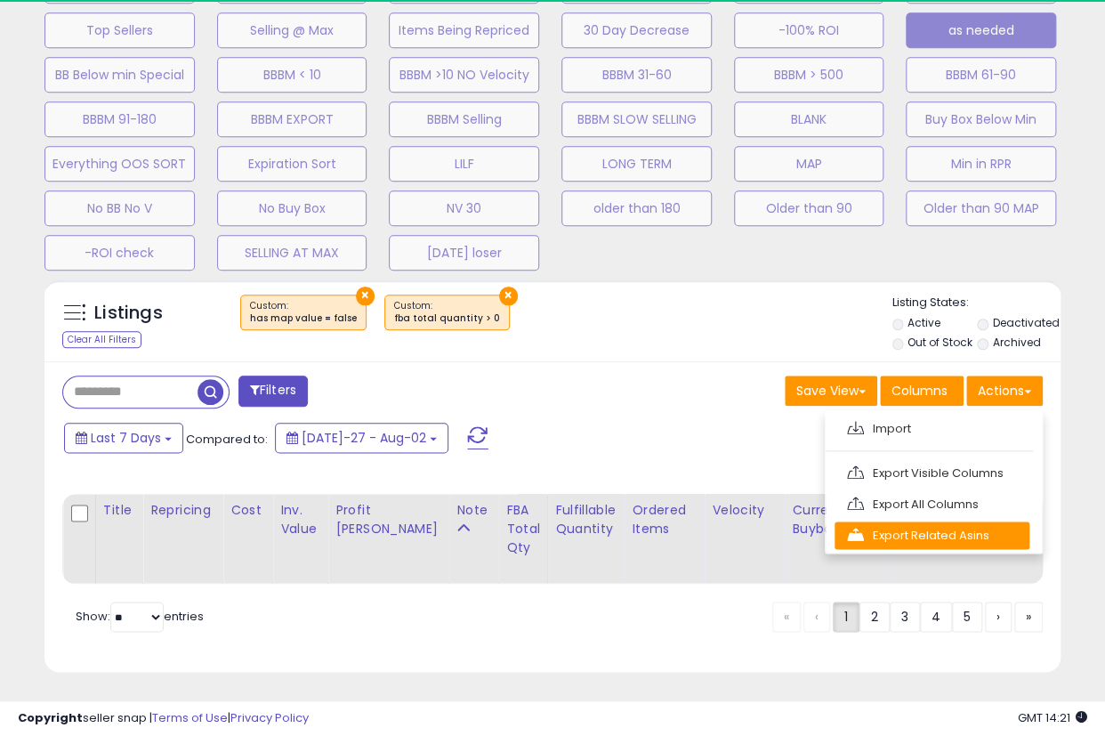
click at [928, 536] on link "Export Related Asins" at bounding box center [932, 535] width 195 height 28
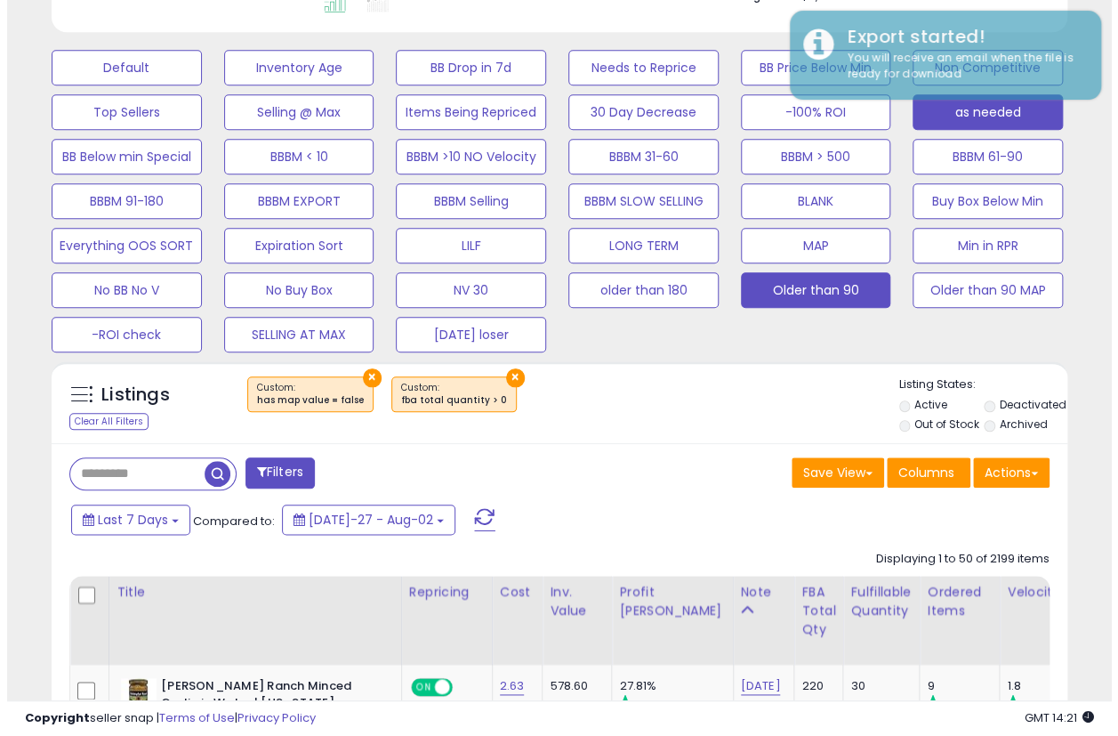
scroll to position [509, 0]
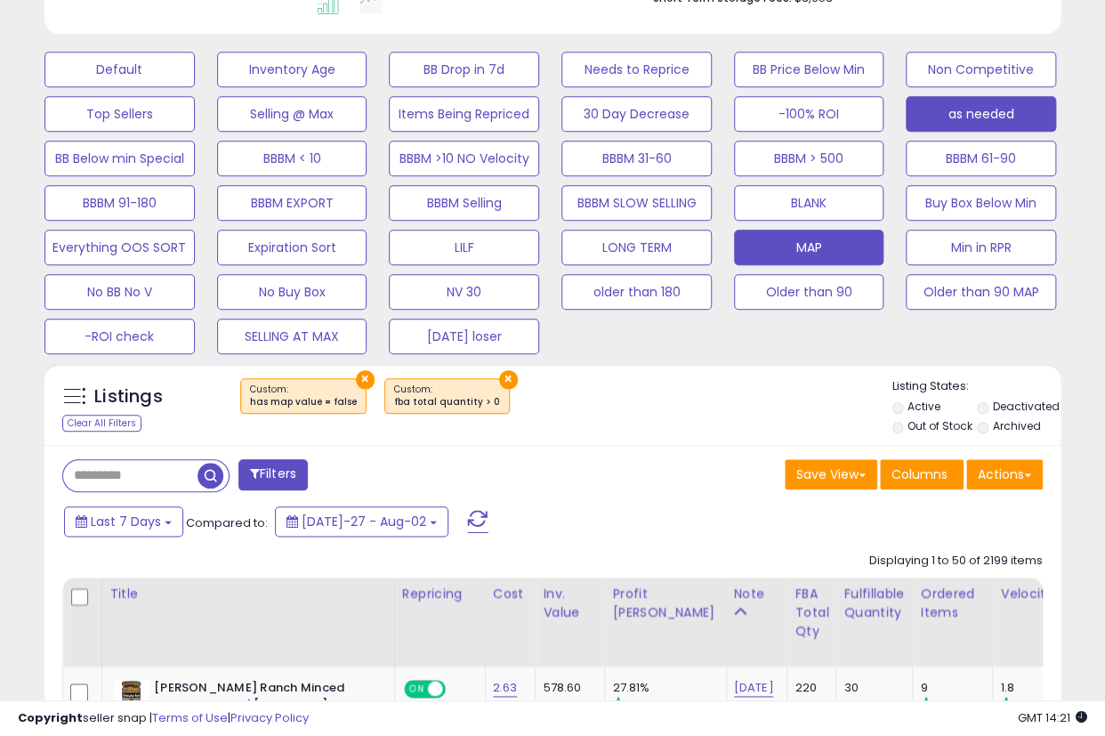
click at [195, 87] on button "MAP" at bounding box center [119, 70] width 150 height 36
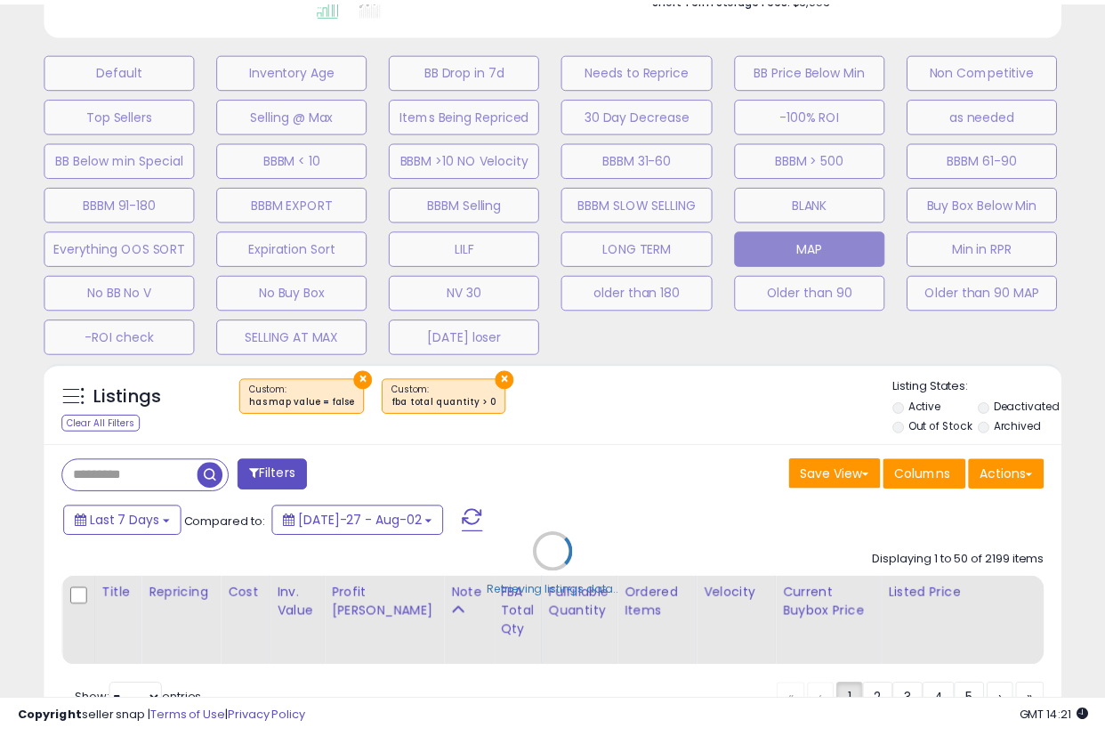
scroll to position [365, 595]
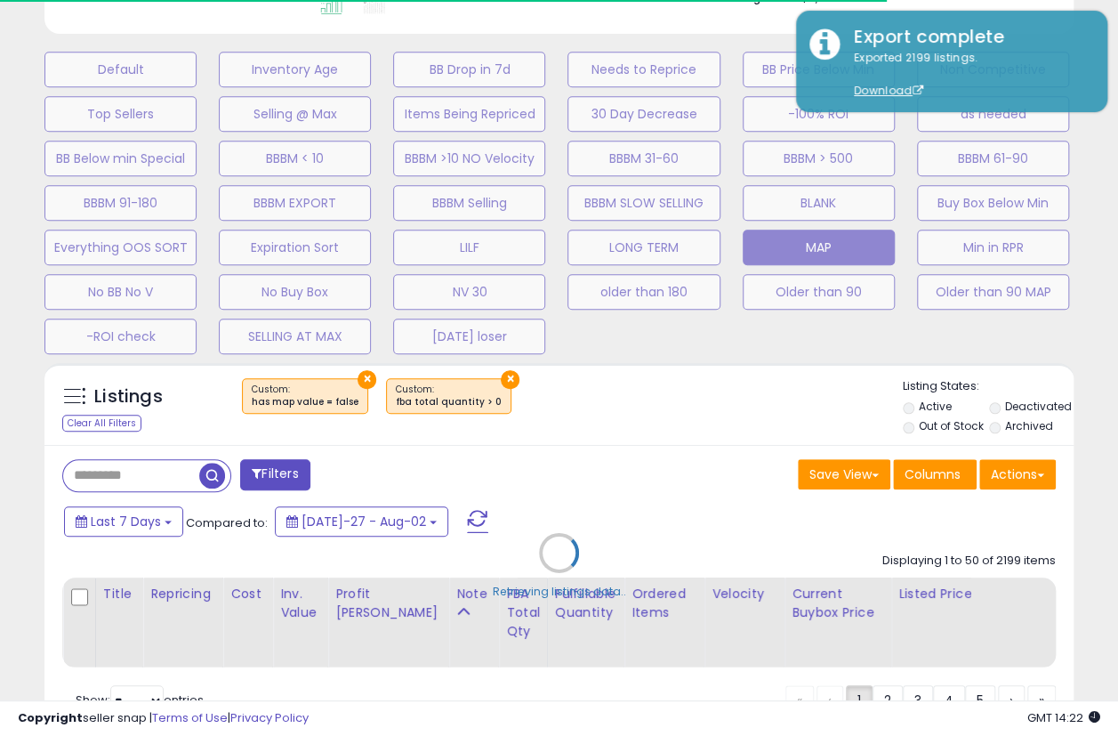
click at [1024, 467] on div "Retrieving listings data.." at bounding box center [559, 566] width 1056 height 424
click at [1009, 452] on div "Retrieving listings data.." at bounding box center [559, 566] width 1056 height 424
click at [1013, 469] on div "Retrieving listings data.." at bounding box center [559, 566] width 1056 height 424
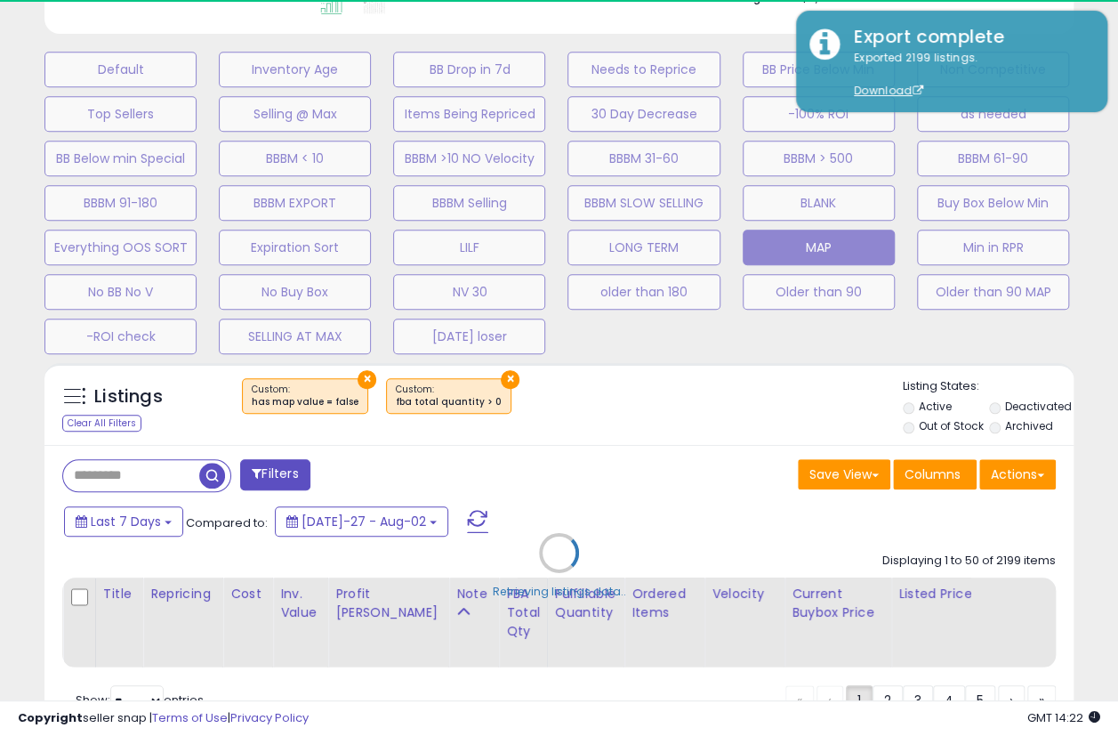
click at [1104, 722] on div at bounding box center [1105, 722] width 0 height 0
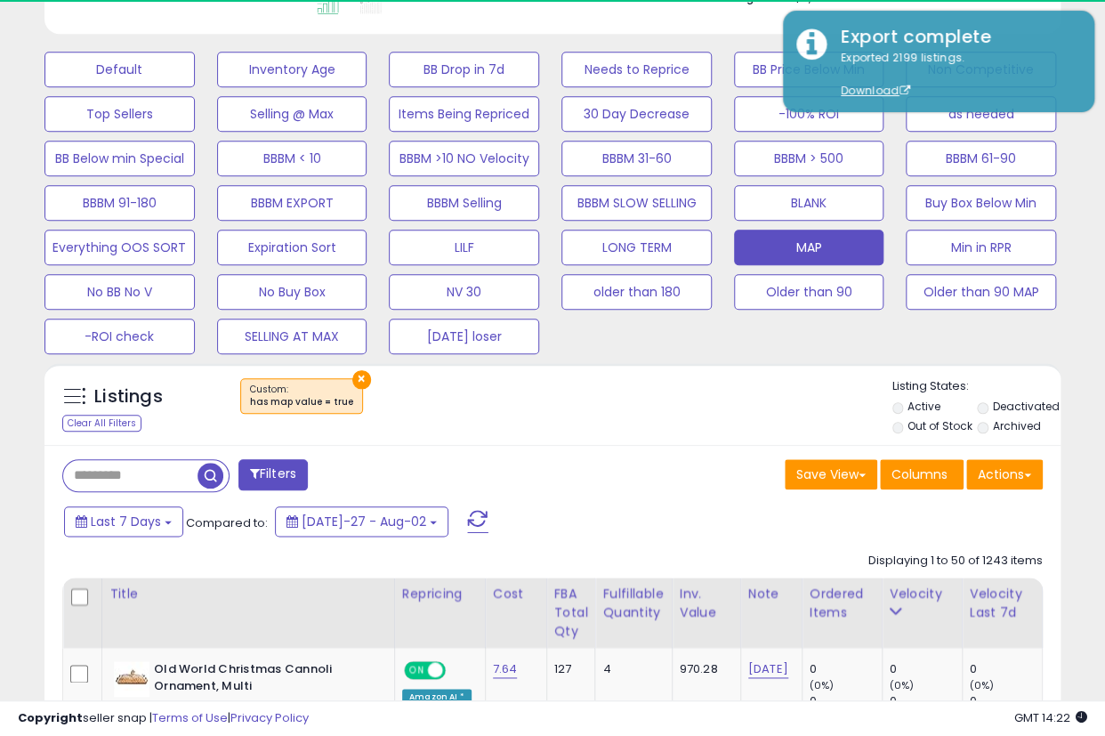
scroll to position [889398, 889174]
click at [1020, 472] on button "Actions" at bounding box center [1004, 474] width 77 height 30
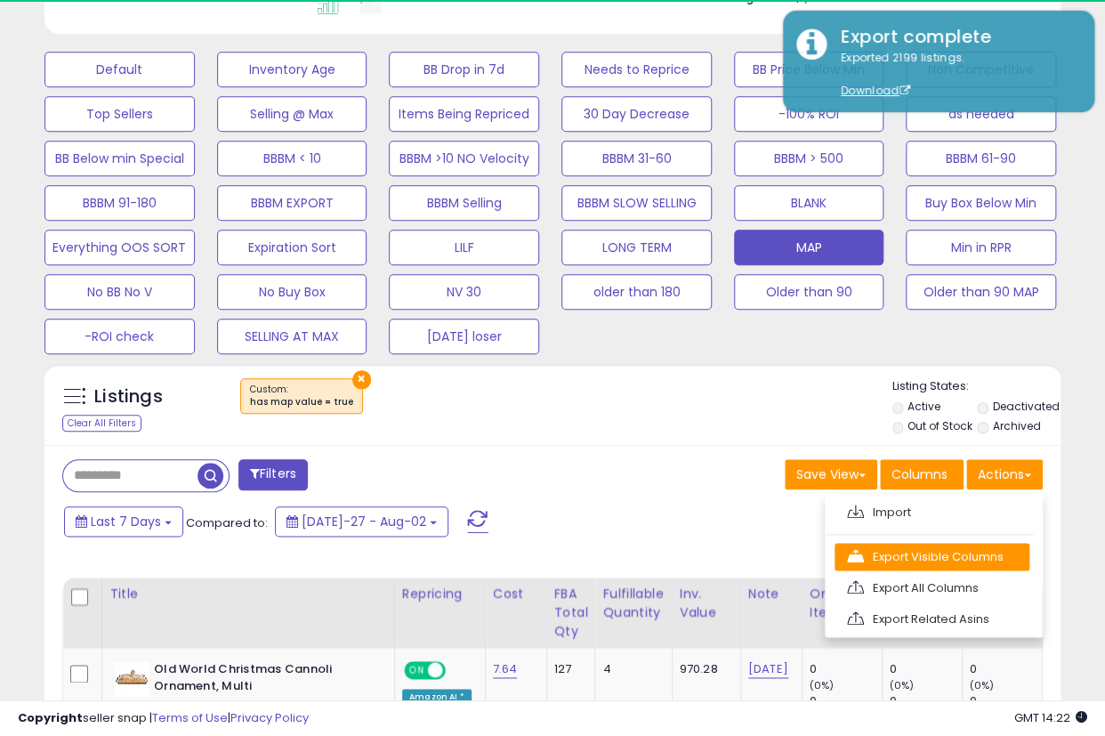
click at [942, 545] on link "Export Visible Columns" at bounding box center [932, 557] width 195 height 28
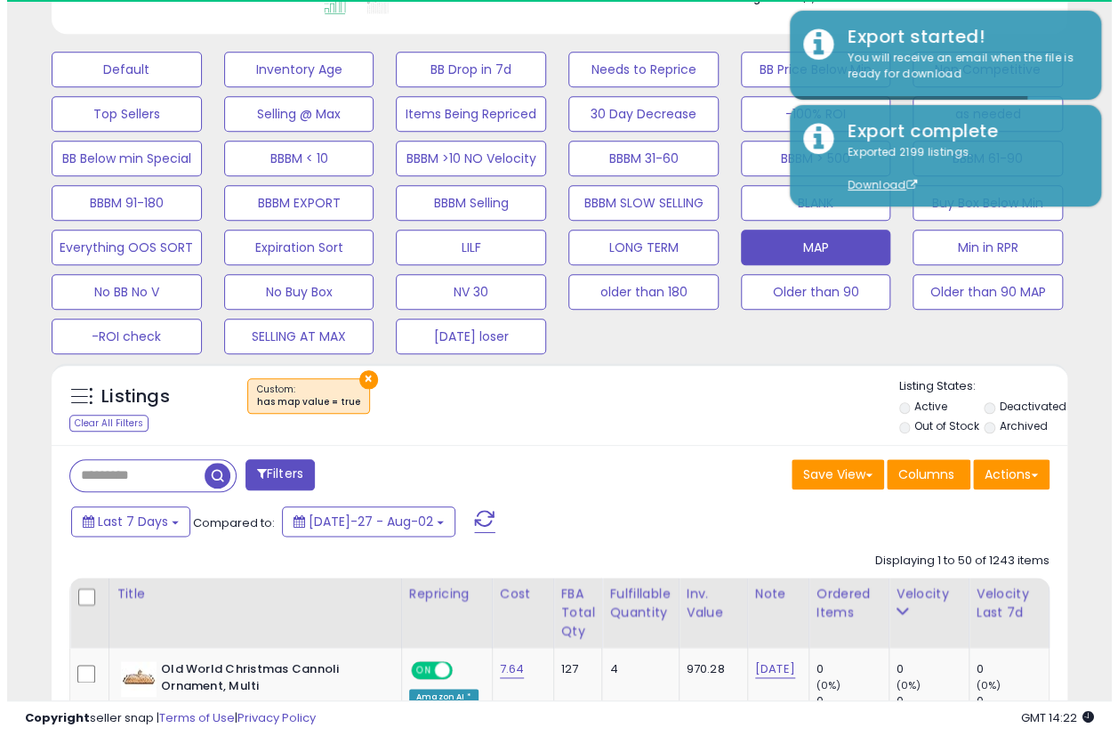
scroll to position [365, 587]
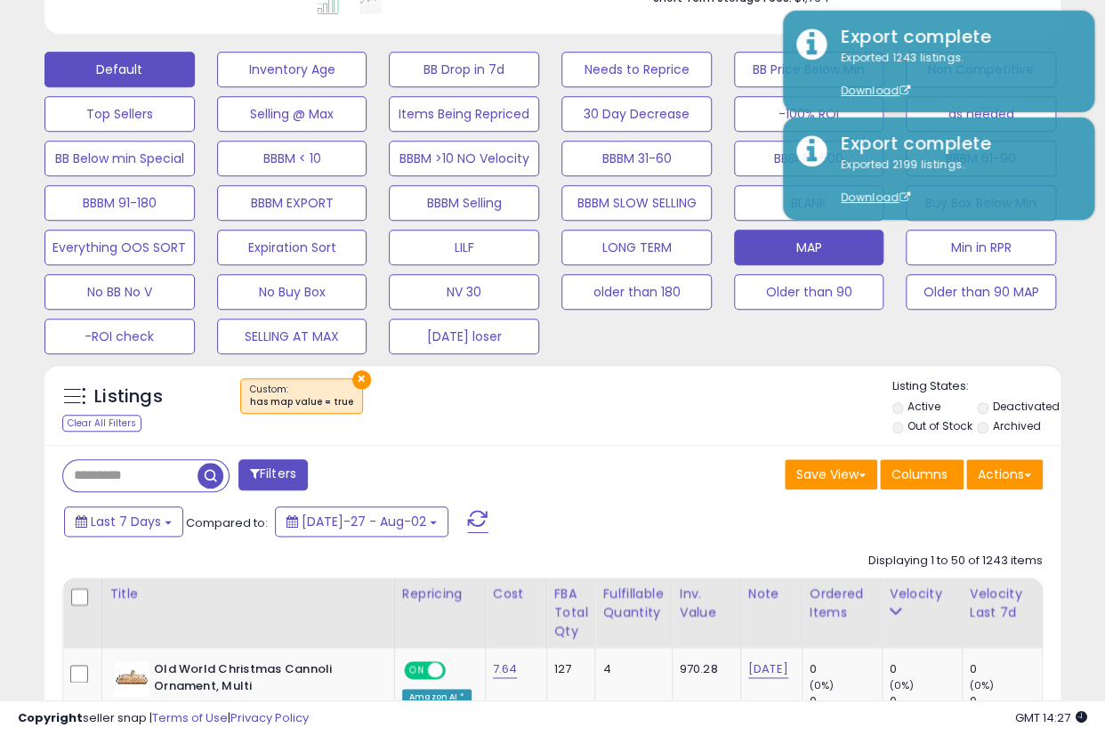
click at [152, 65] on button "Default" at bounding box center [119, 70] width 150 height 36
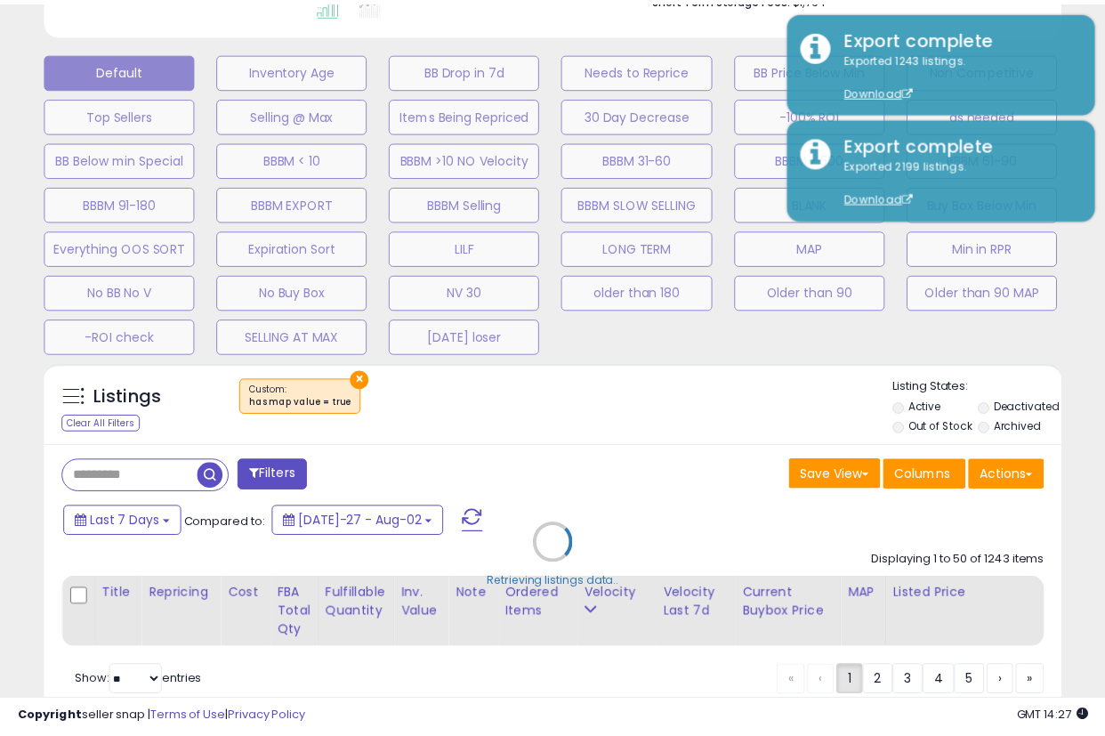
scroll to position [365, 595]
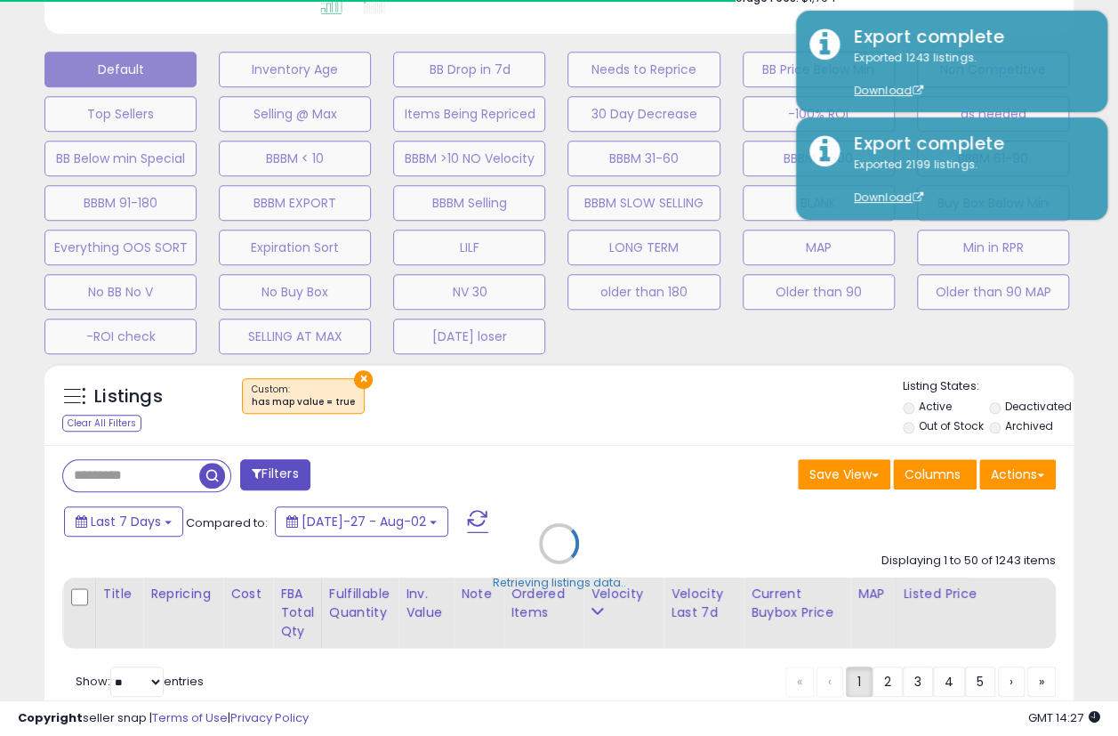
click at [809, 408] on div "Retrieving listings data.." at bounding box center [559, 556] width 1056 height 405
click at [987, 402] on div "Retrieving listings data.." at bounding box center [559, 556] width 1056 height 405
click at [709, 442] on div "Retrieving listings data.." at bounding box center [559, 556] width 1056 height 405
click at [997, 422] on div "Retrieving listings data.." at bounding box center [559, 556] width 1056 height 405
click at [996, 402] on div "Retrieving listings data.." at bounding box center [559, 556] width 1056 height 405
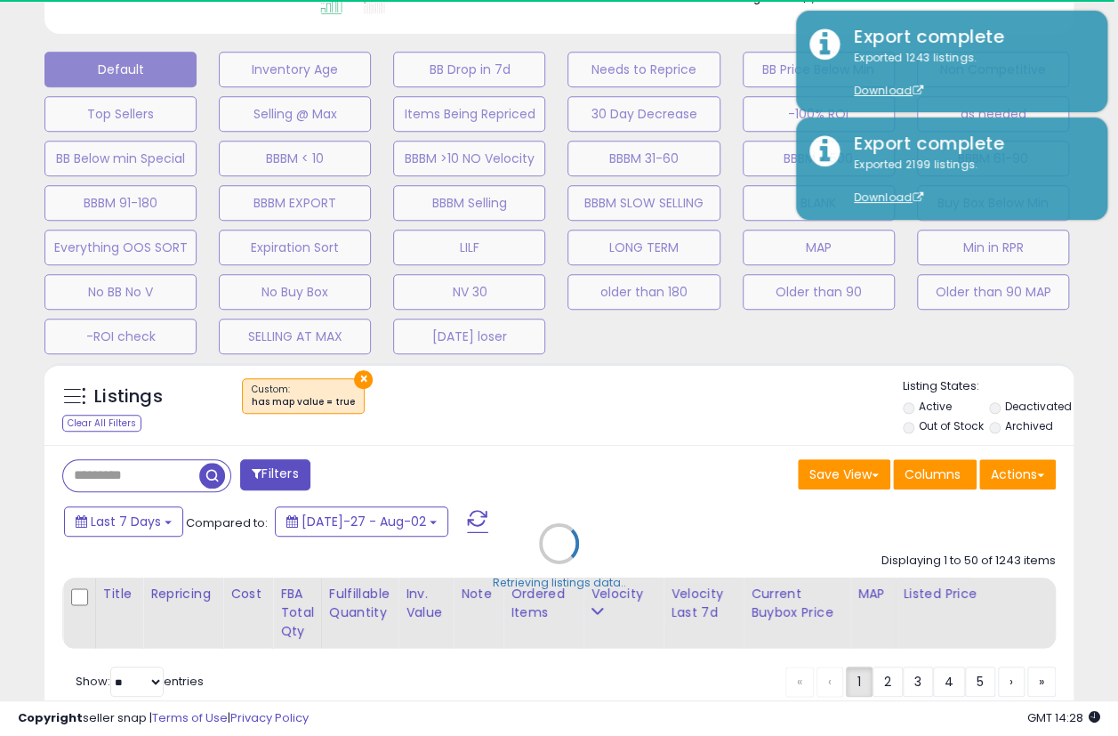
click at [996, 424] on div "Retrieving listings data.." at bounding box center [559, 556] width 1056 height 405
click at [637, 531] on div "Retrieving listings data.." at bounding box center [559, 556] width 1056 height 405
click at [112, 475] on div "Retrieving listings data.." at bounding box center [559, 556] width 1056 height 405
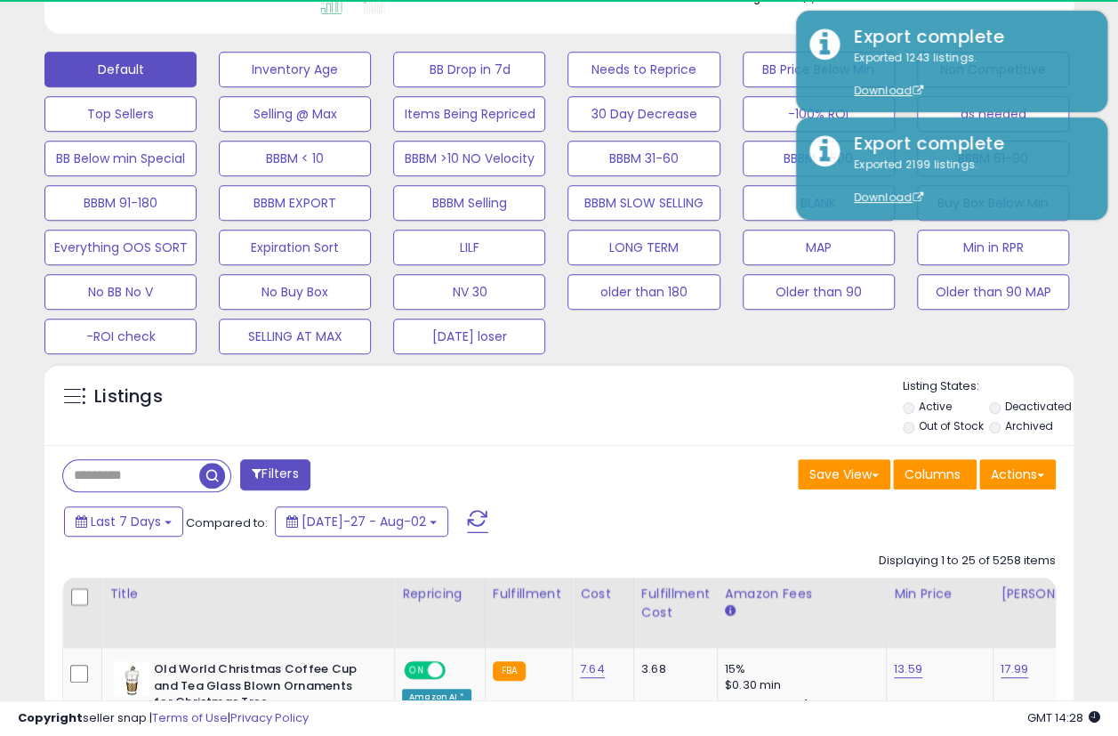
select select "**"
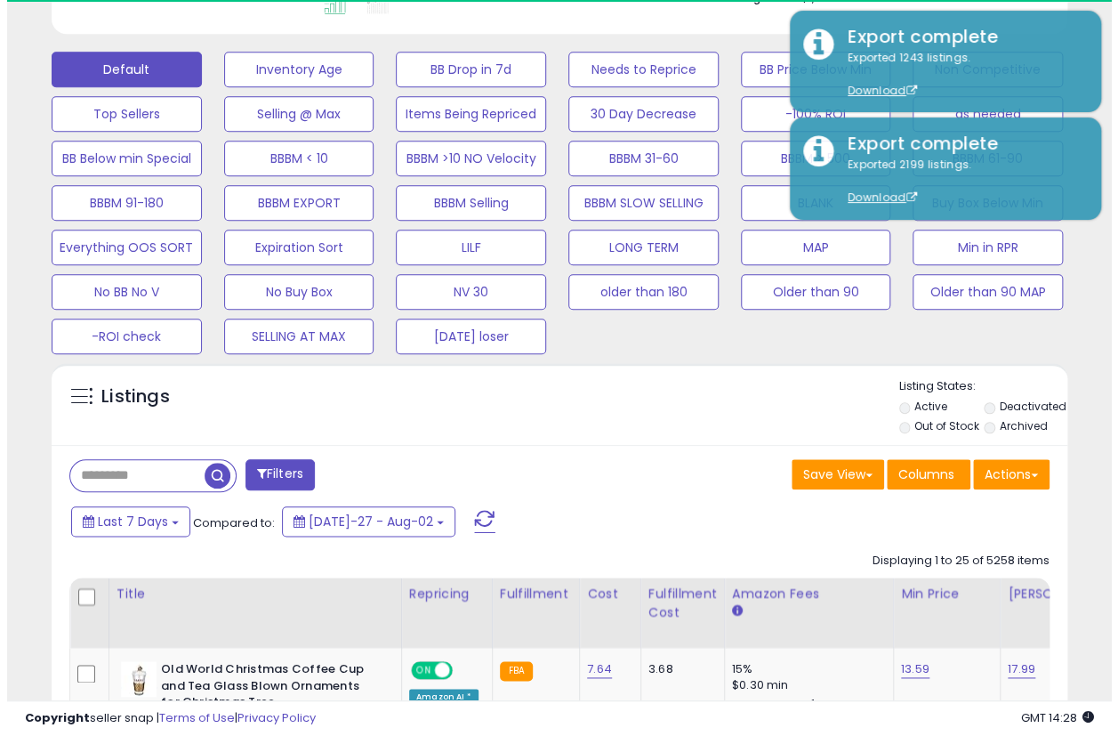
scroll to position [889398, 889174]
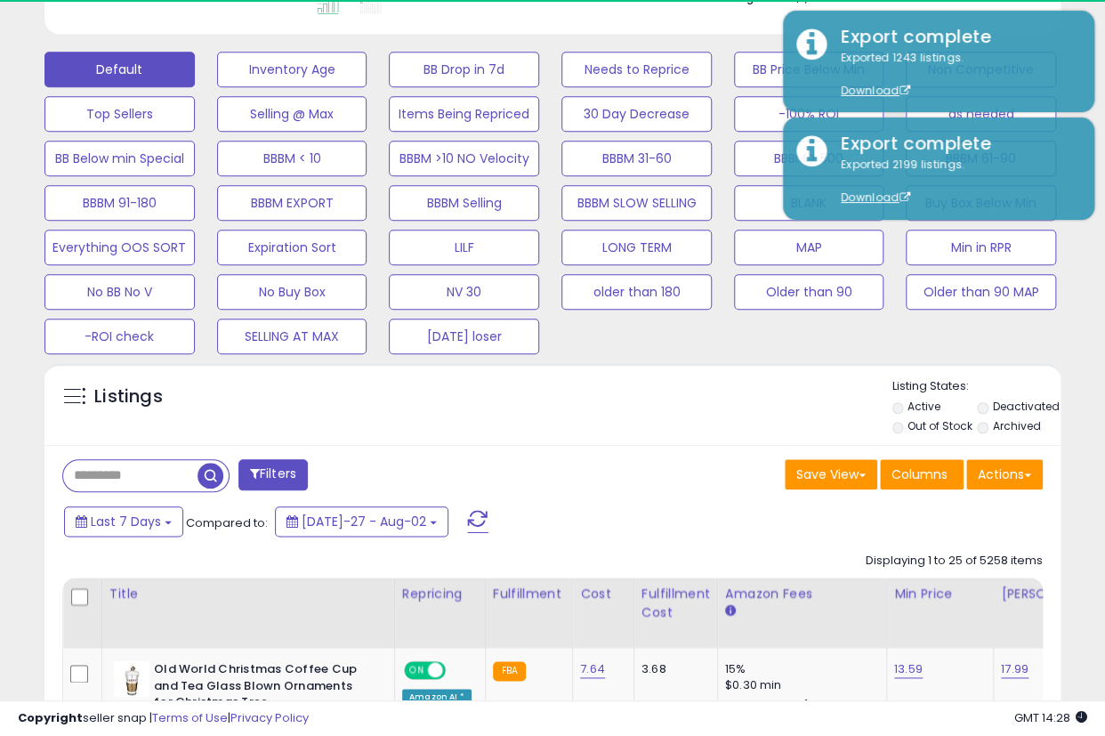
click at [171, 480] on input "text" at bounding box center [130, 475] width 134 height 31
paste input "**********"
type input "**********"
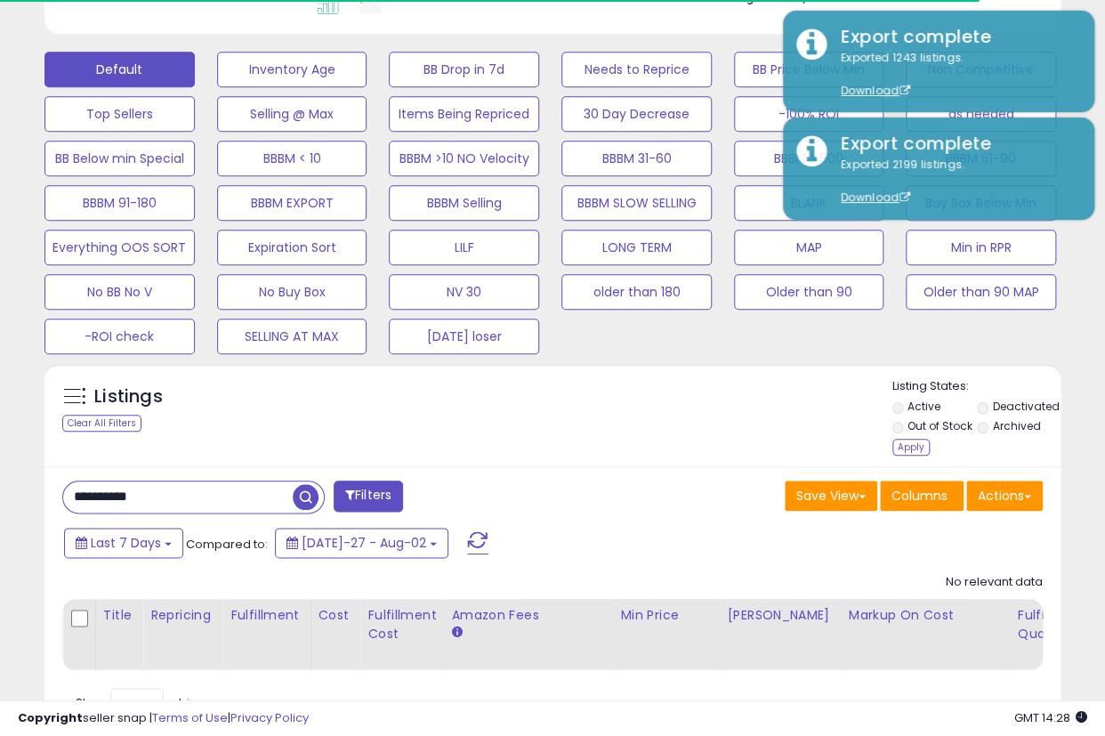
click at [913, 436] on li "Out of Stock" at bounding box center [933, 428] width 83 height 20
click at [899, 445] on div "Apply" at bounding box center [910, 447] width 37 height 17
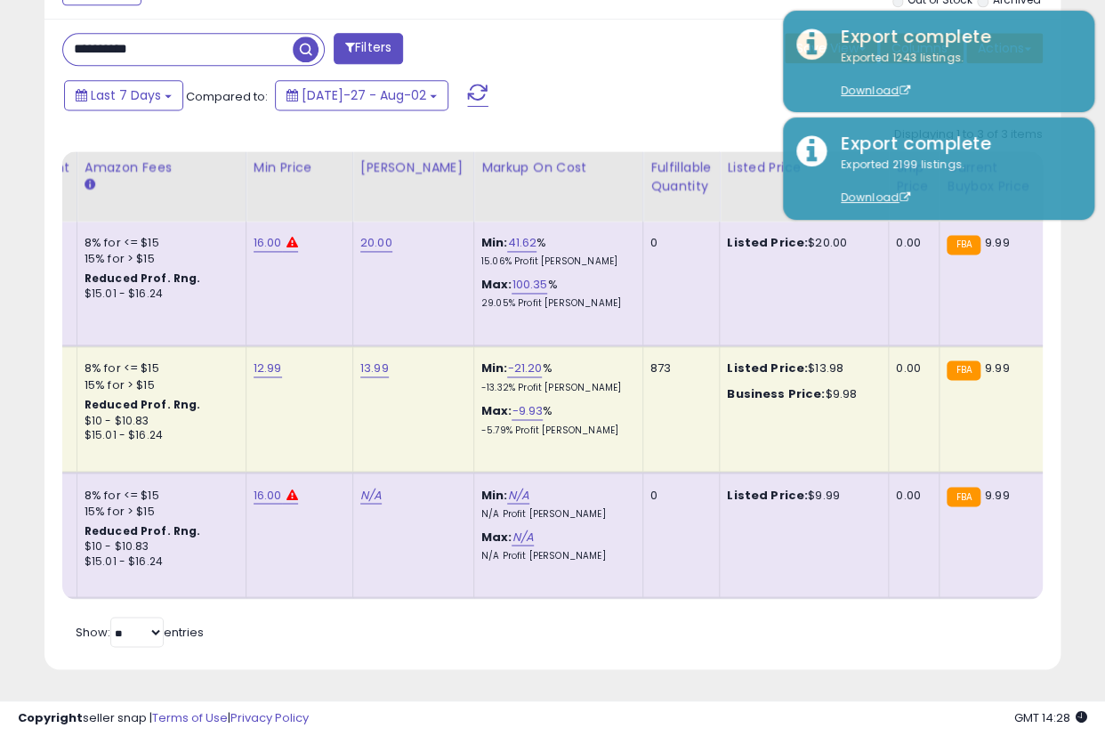
scroll to position [0, 0]
click at [260, 234] on link "16.00" at bounding box center [268, 243] width 28 height 18
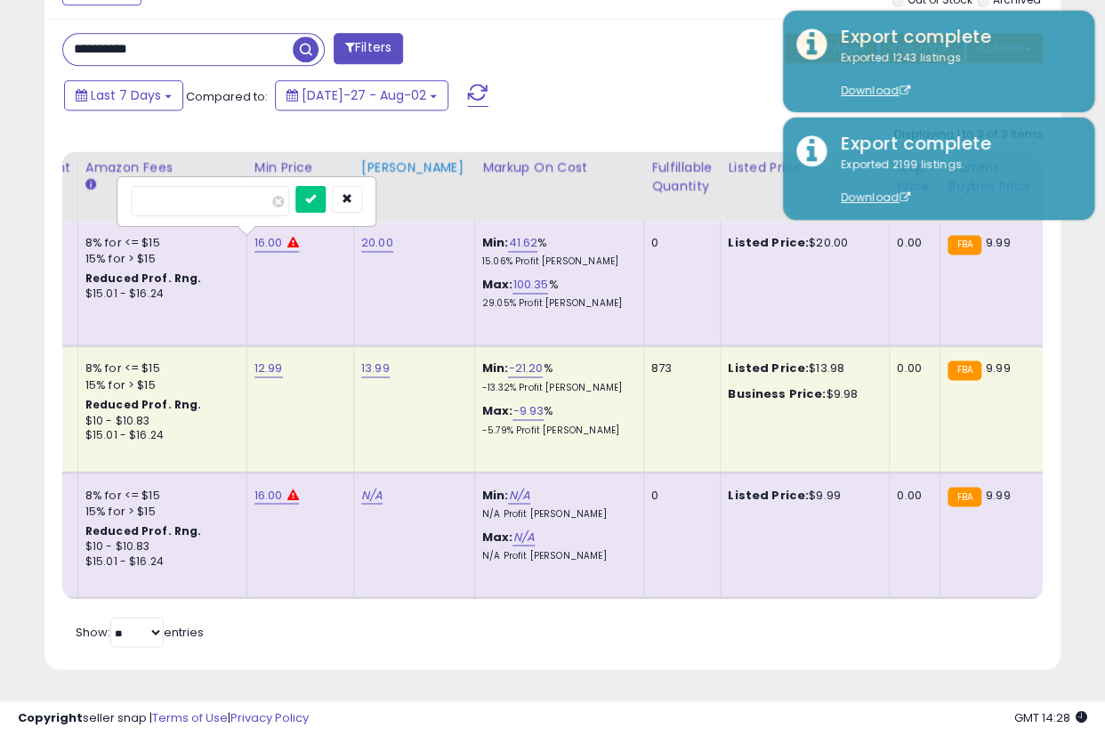
drag, startPoint x: 151, startPoint y: 196, endPoint x: 412, endPoint y: 207, distance: 261.0
click at [188, 196] on input "*****" at bounding box center [210, 201] width 158 height 30
type input "**"
click button "submit" at bounding box center [310, 199] width 30 height 27
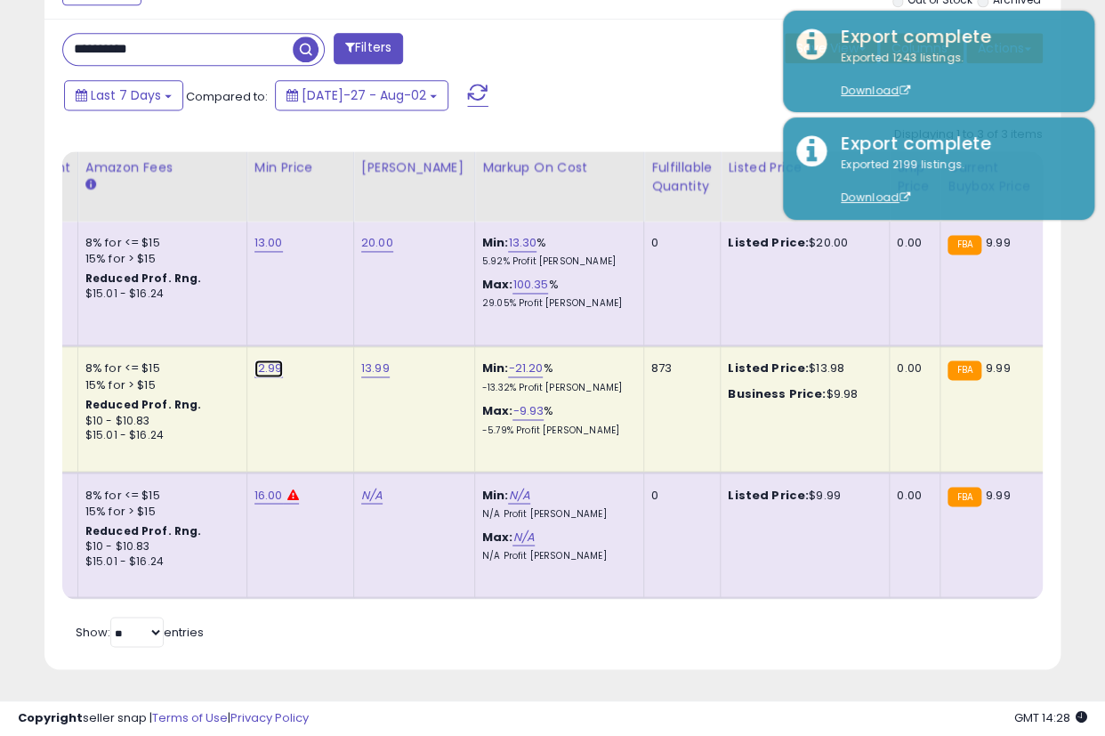
click at [254, 359] on link "12.99" at bounding box center [268, 368] width 28 height 18
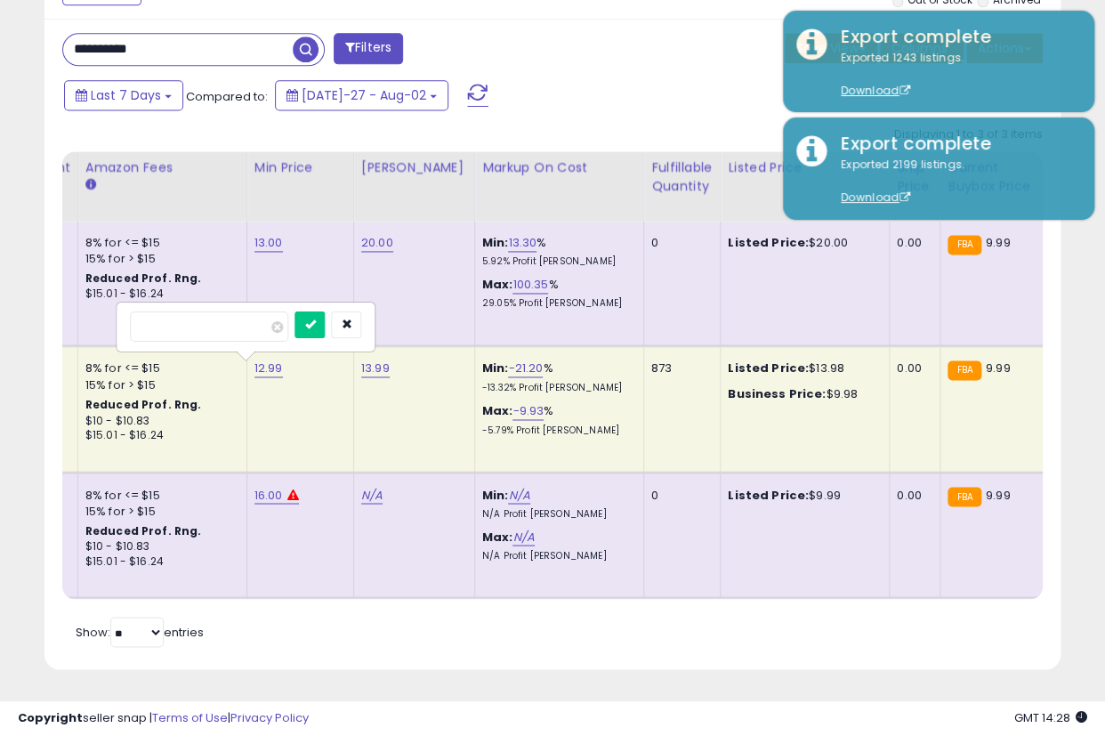
drag, startPoint x: 148, startPoint y: 309, endPoint x: 342, endPoint y: 278, distance: 196.3
click at [208, 311] on input "*****" at bounding box center [209, 326] width 158 height 30
type input "**"
click button "submit" at bounding box center [310, 324] width 30 height 27
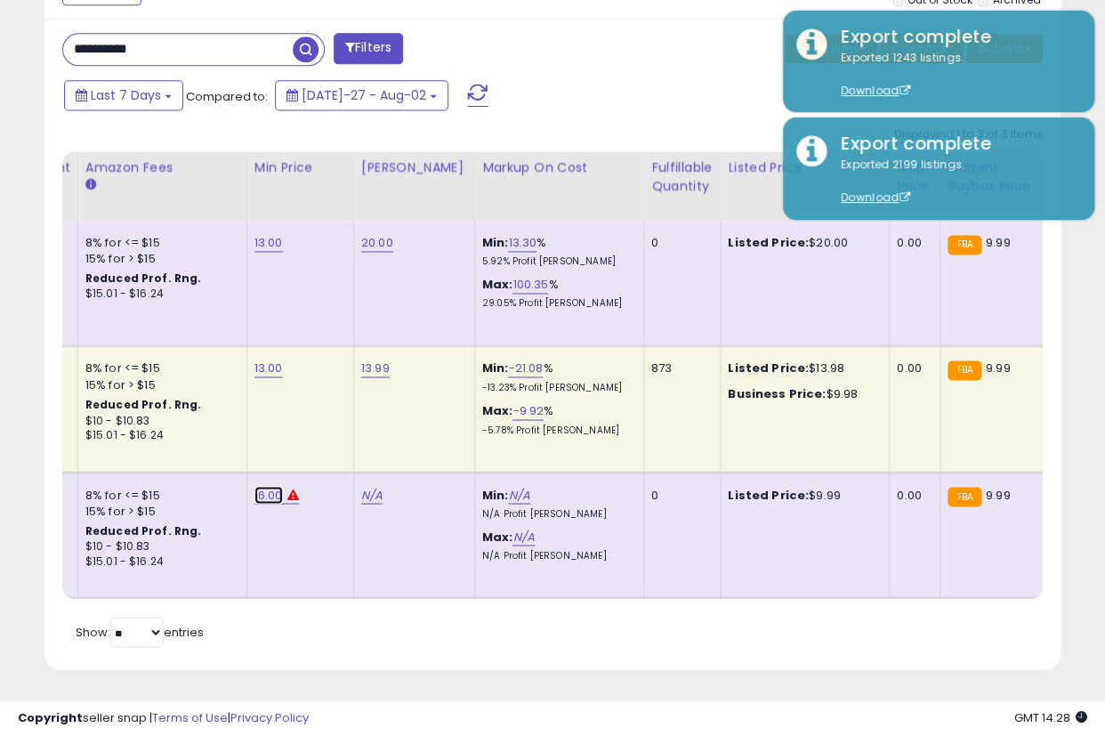
click at [254, 252] on link "16.00" at bounding box center [268, 243] width 28 height 18
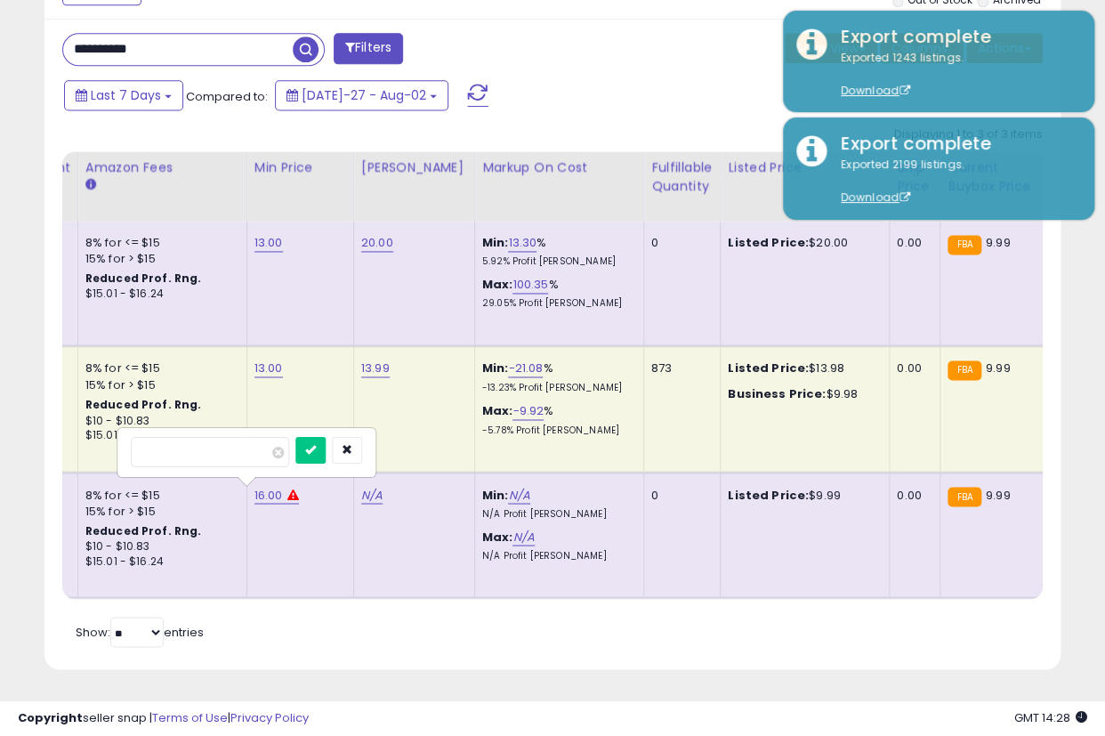
drag, startPoint x: 150, startPoint y: 442, endPoint x: 316, endPoint y: 422, distance: 166.8
click at [225, 442] on input "*****" at bounding box center [210, 452] width 158 height 30
type input "**"
click button "submit" at bounding box center [310, 450] width 30 height 27
